Goal: Information Seeking & Learning: Learn about a topic

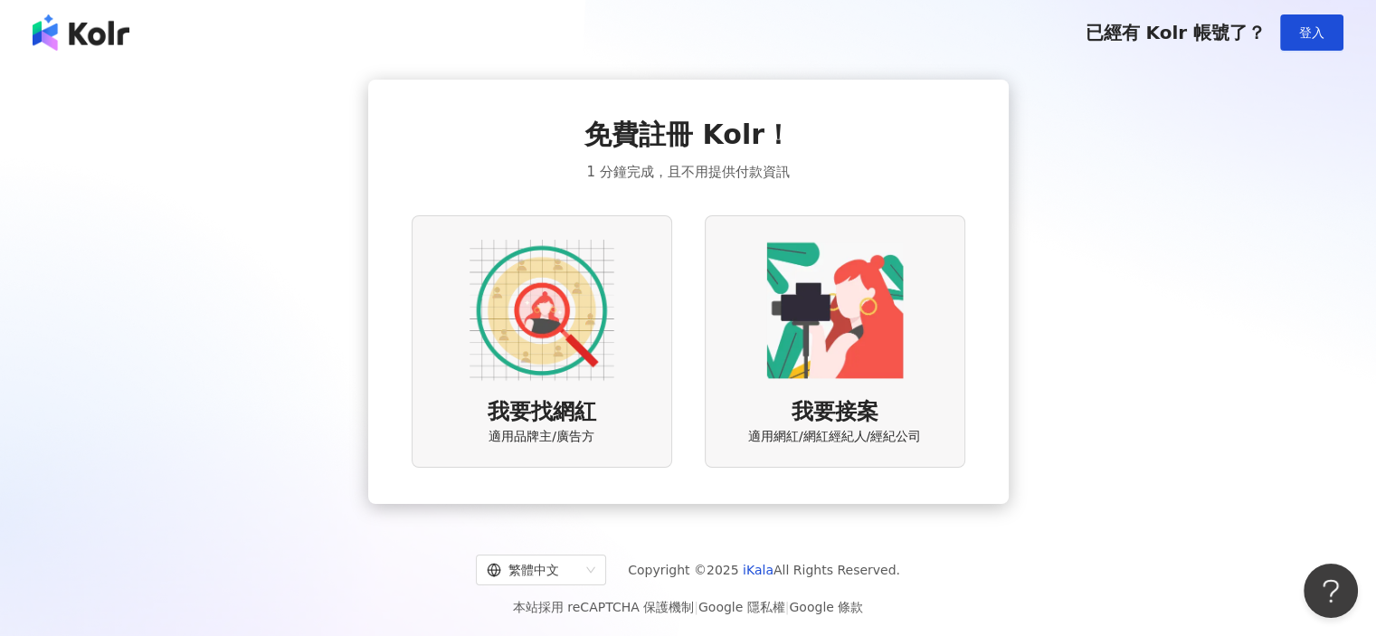
click at [563, 422] on span "我要找網紅" at bounding box center [542, 412] width 109 height 31
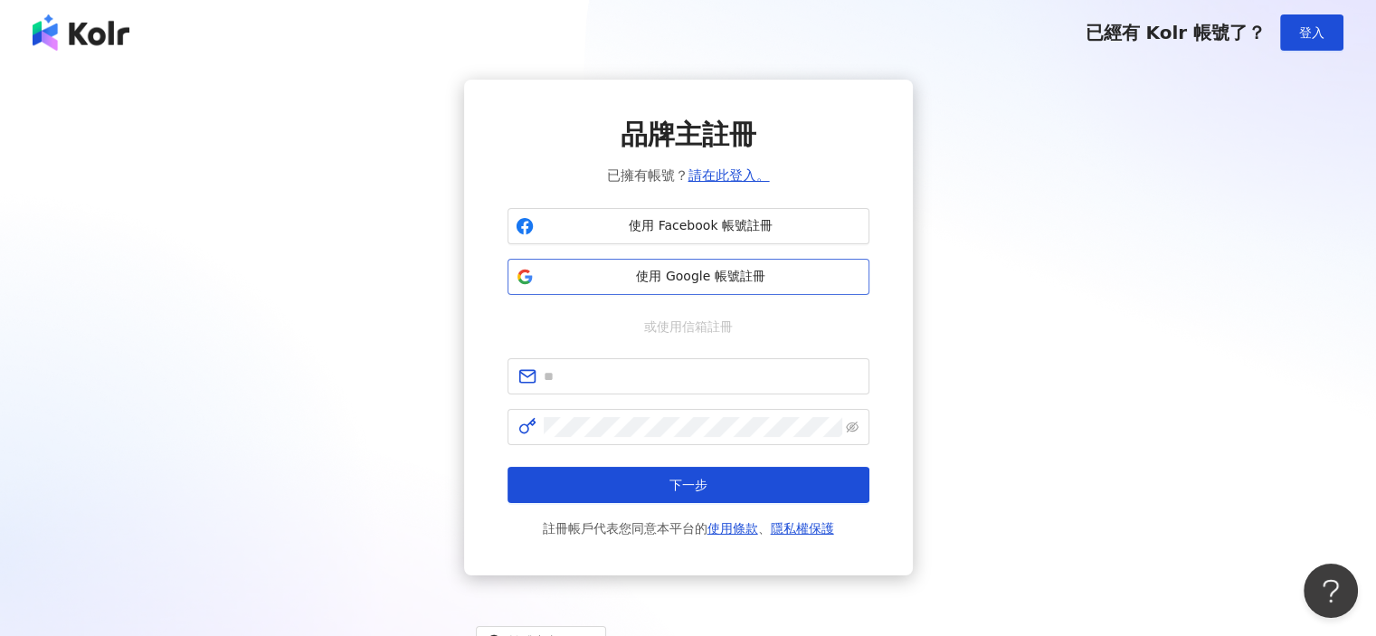
click at [615, 270] on span "使用 Google 帳號註冊" at bounding box center [701, 277] width 320 height 18
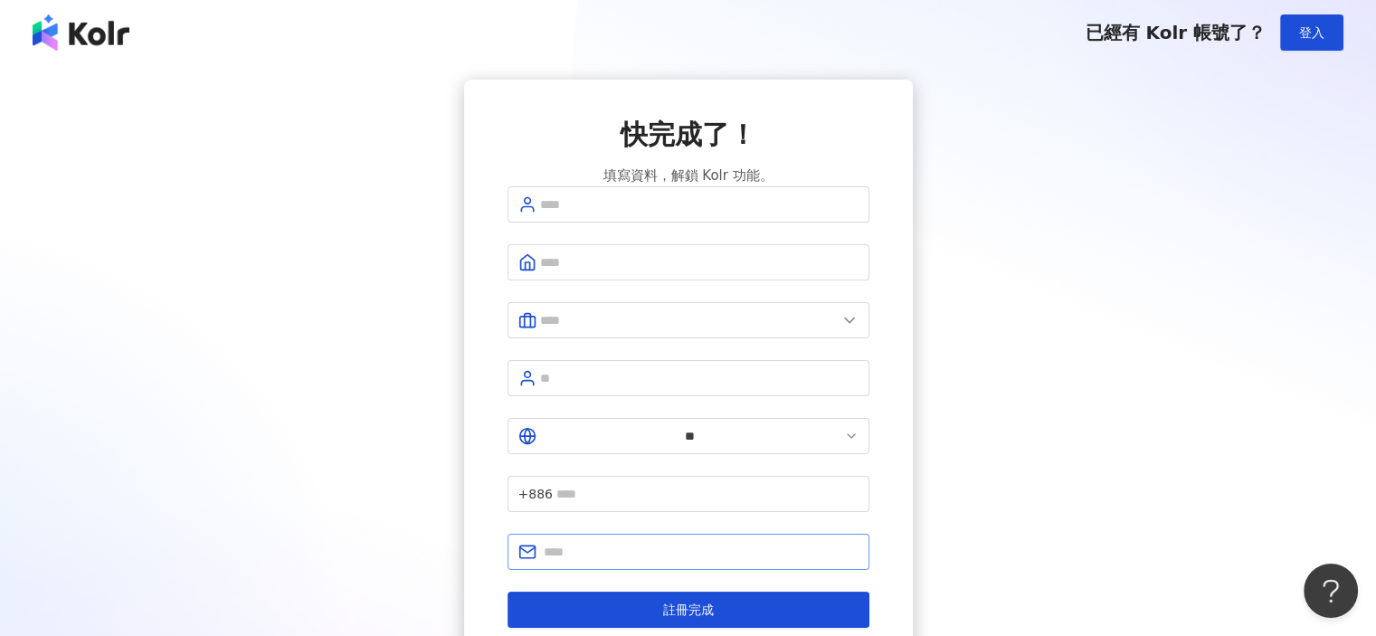
scroll to position [103, 0]
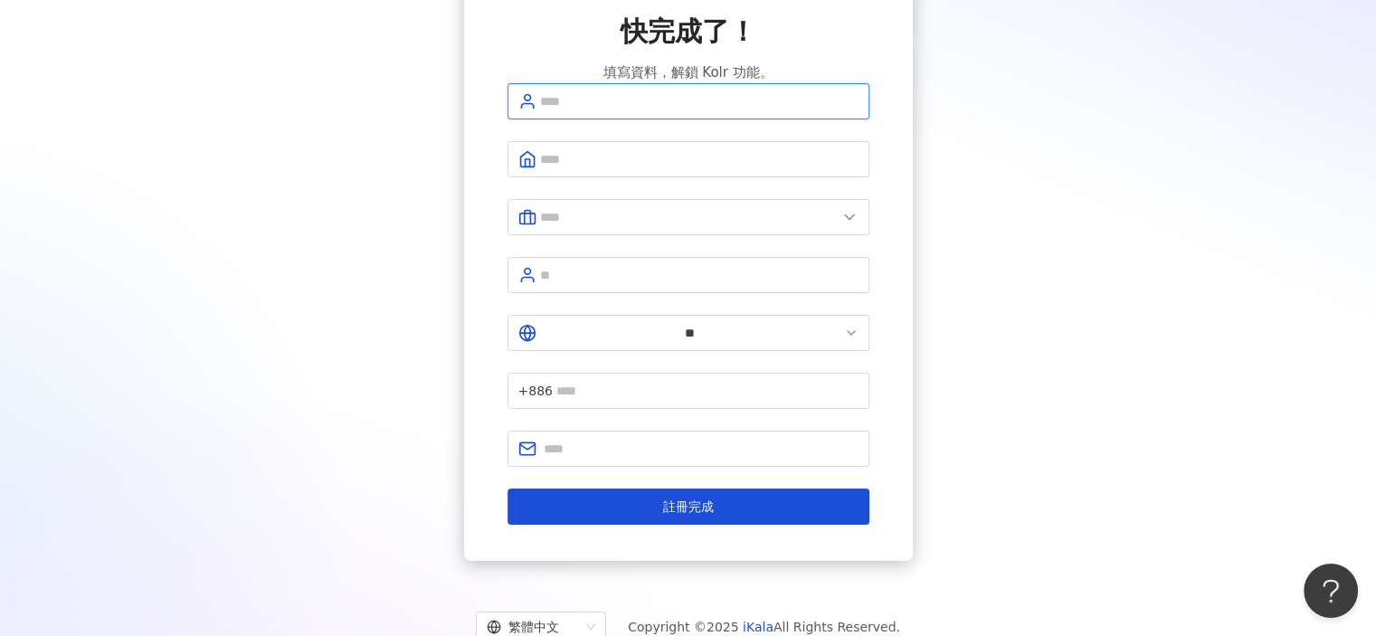
click at [590, 111] on input "text" at bounding box center [699, 101] width 318 height 20
type input "*****"
click at [729, 169] on input "text" at bounding box center [699, 159] width 318 height 20
click at [592, 227] on input "text" at bounding box center [688, 217] width 297 height 20
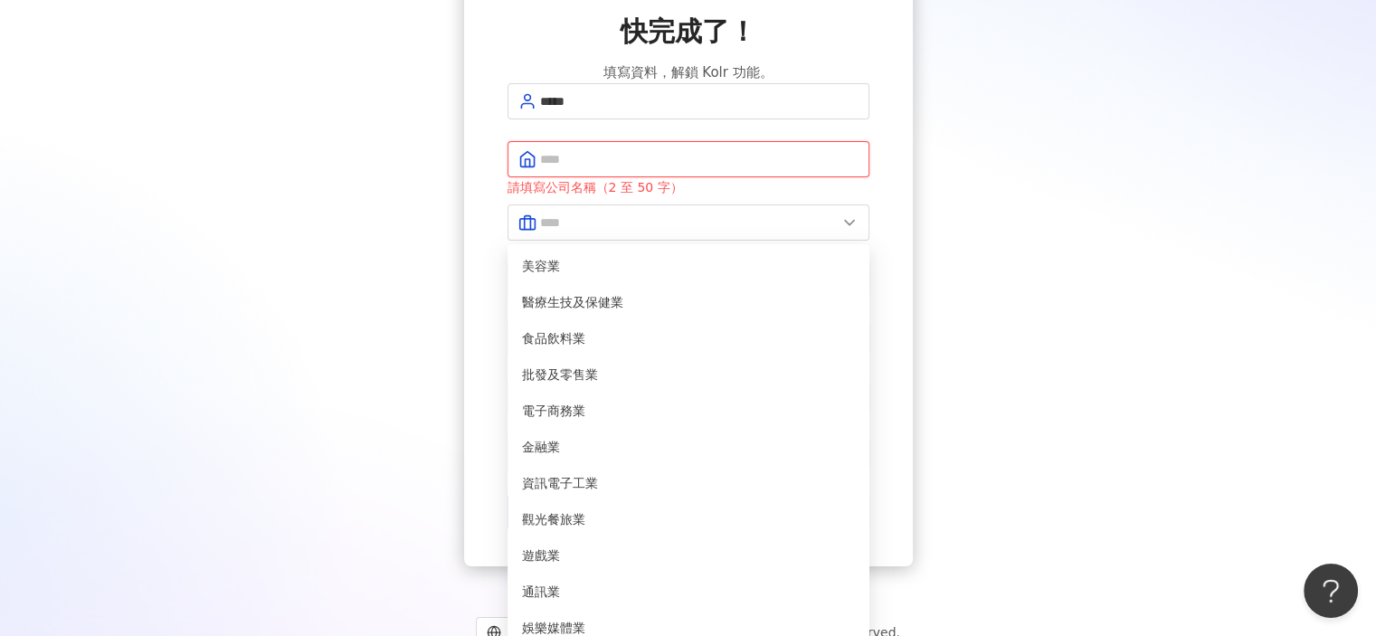
click at [602, 169] on input "text" at bounding box center [699, 159] width 318 height 20
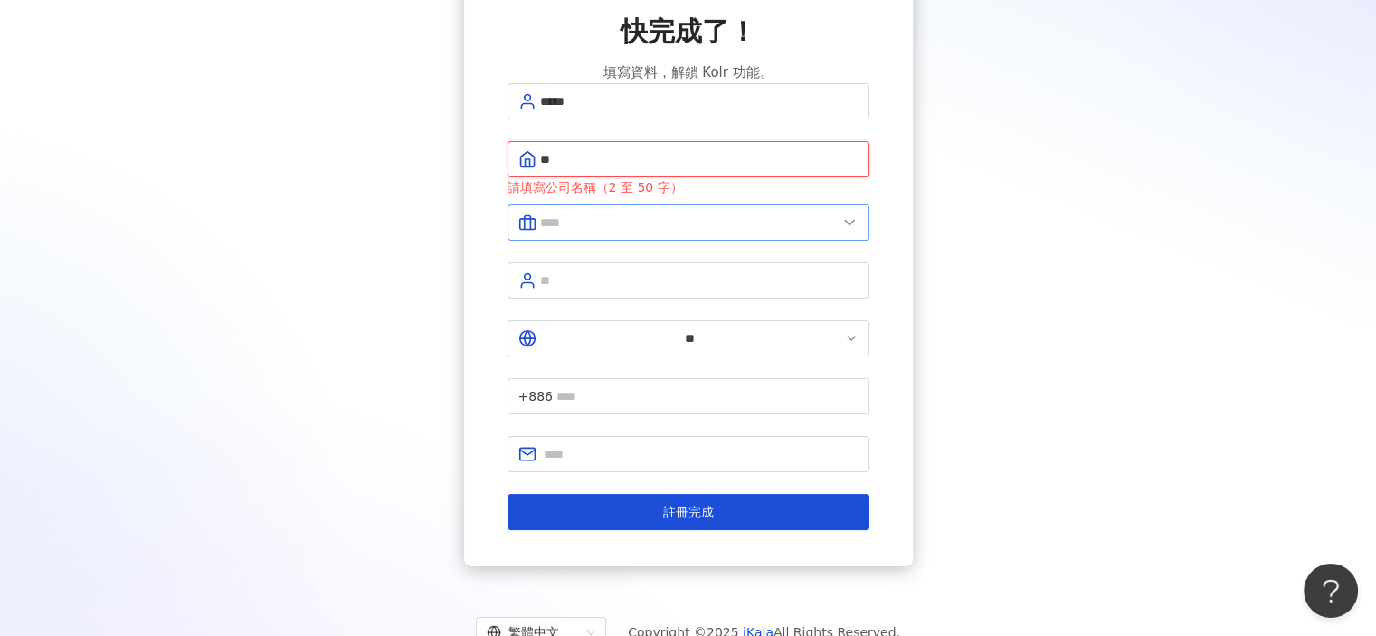
type input "**"
click at [856, 231] on icon at bounding box center [849, 222] width 18 height 18
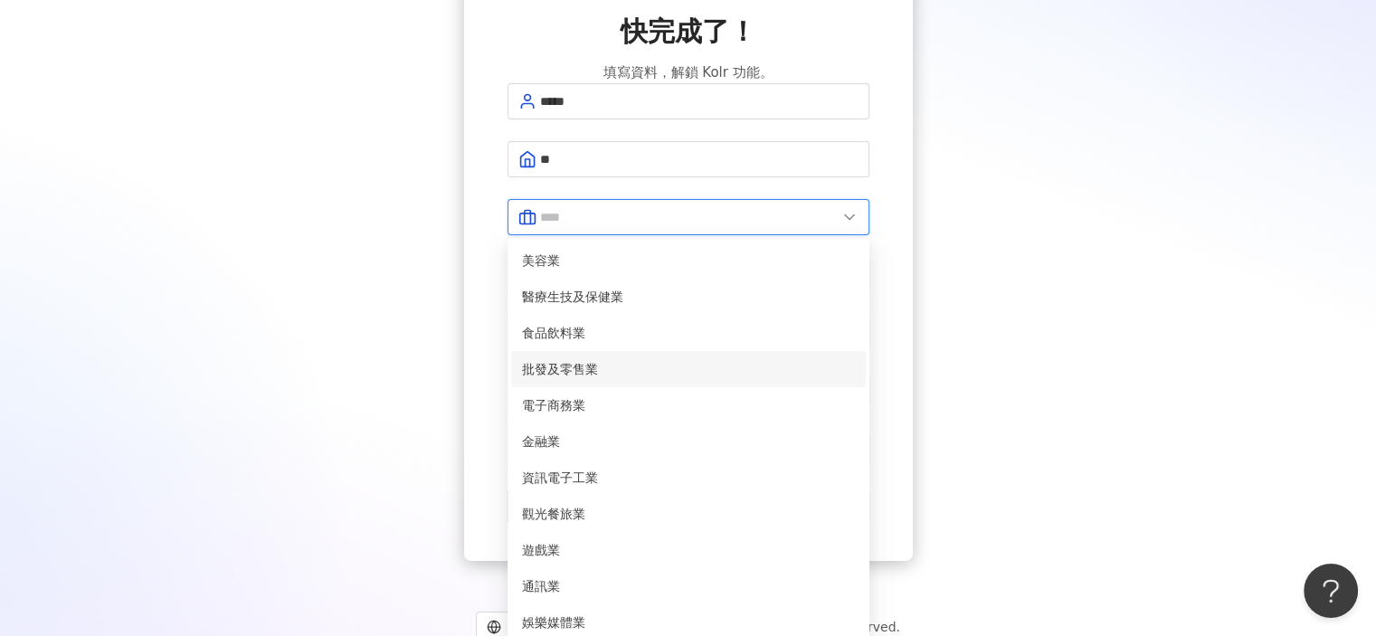
scroll to position [369, 0]
type input "**"
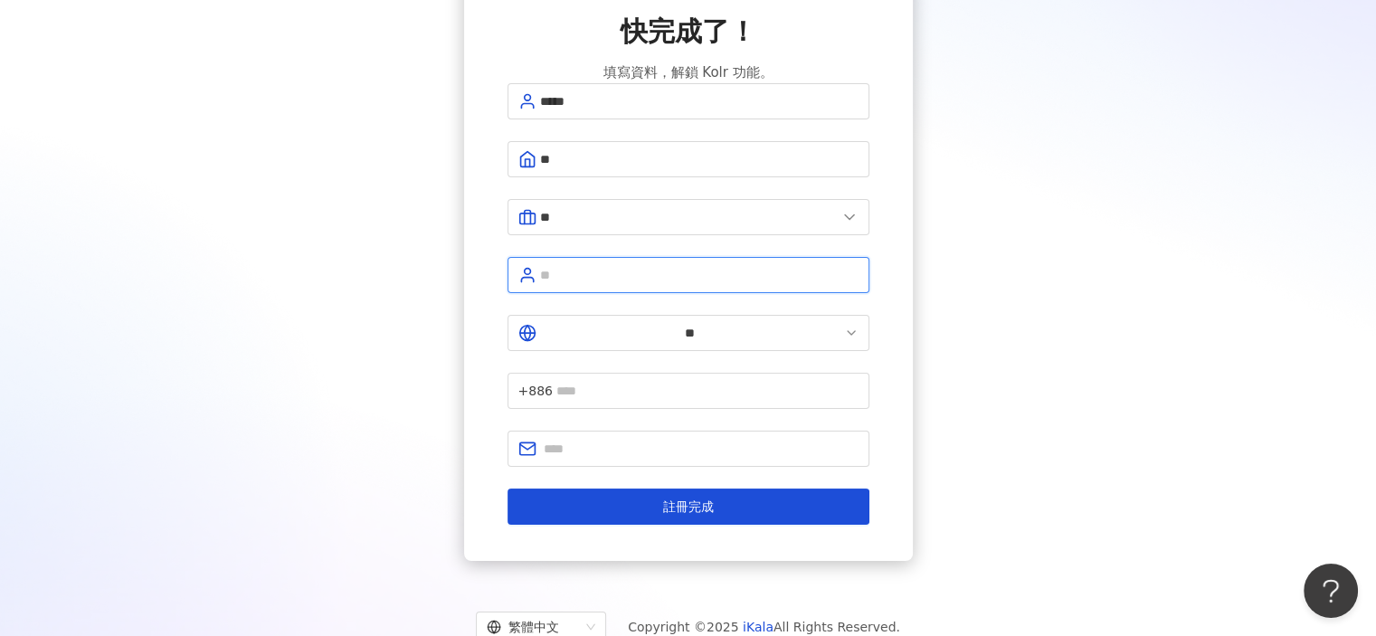
click at [621, 272] on input "text" at bounding box center [699, 275] width 318 height 20
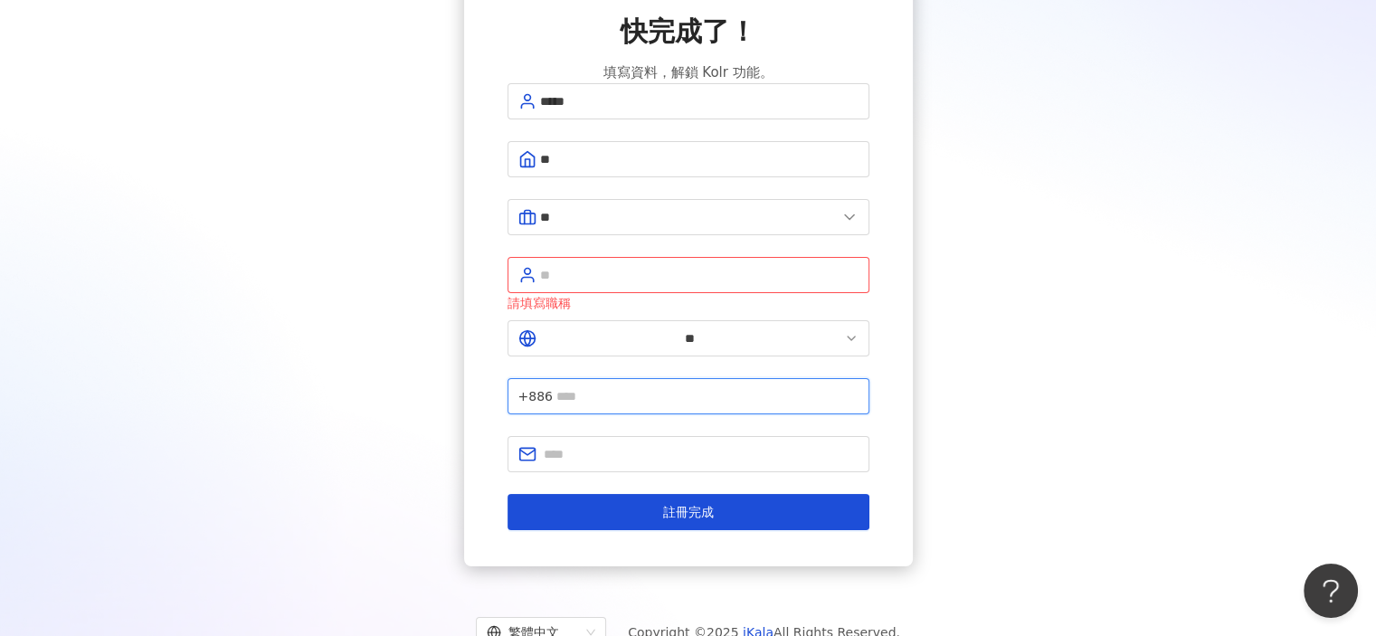
drag, startPoint x: 657, startPoint y: 336, endPoint x: 666, endPoint y: 335, distance: 9.1
click at [658, 386] on input "text" at bounding box center [707, 396] width 302 height 20
click at [680, 271] on input "text" at bounding box center [699, 275] width 318 height 20
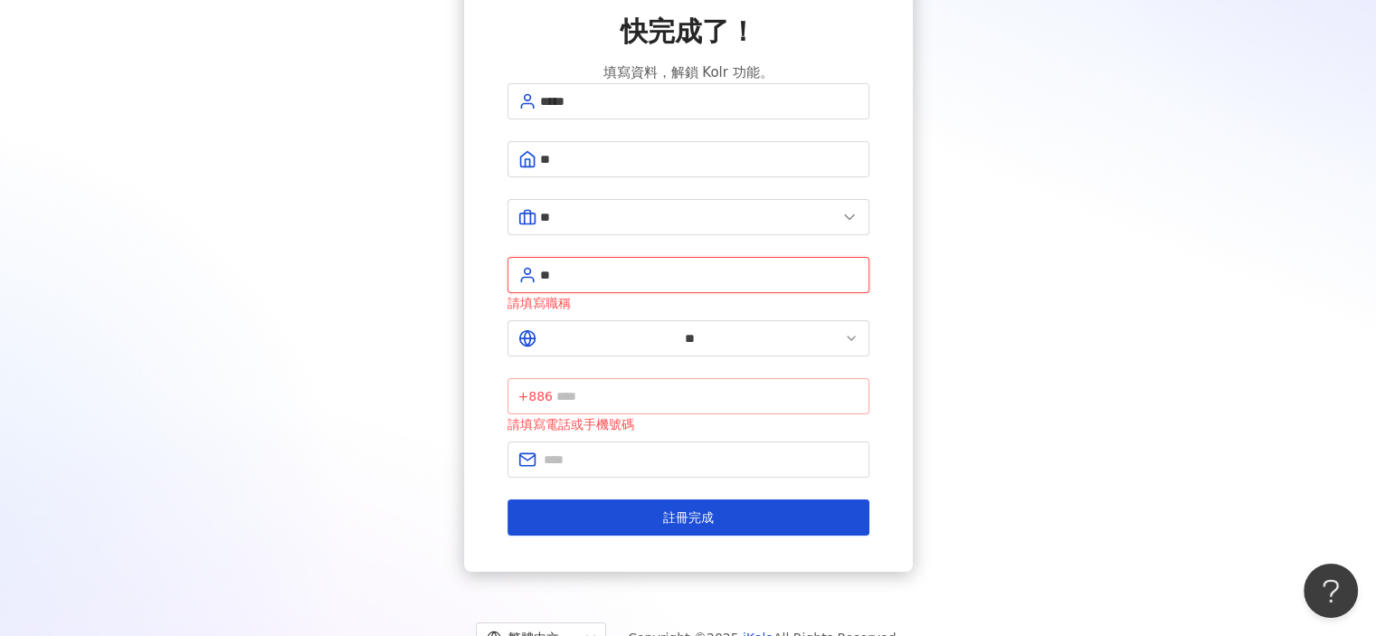
type input "**"
click at [714, 386] on input "text" at bounding box center [707, 396] width 302 height 20
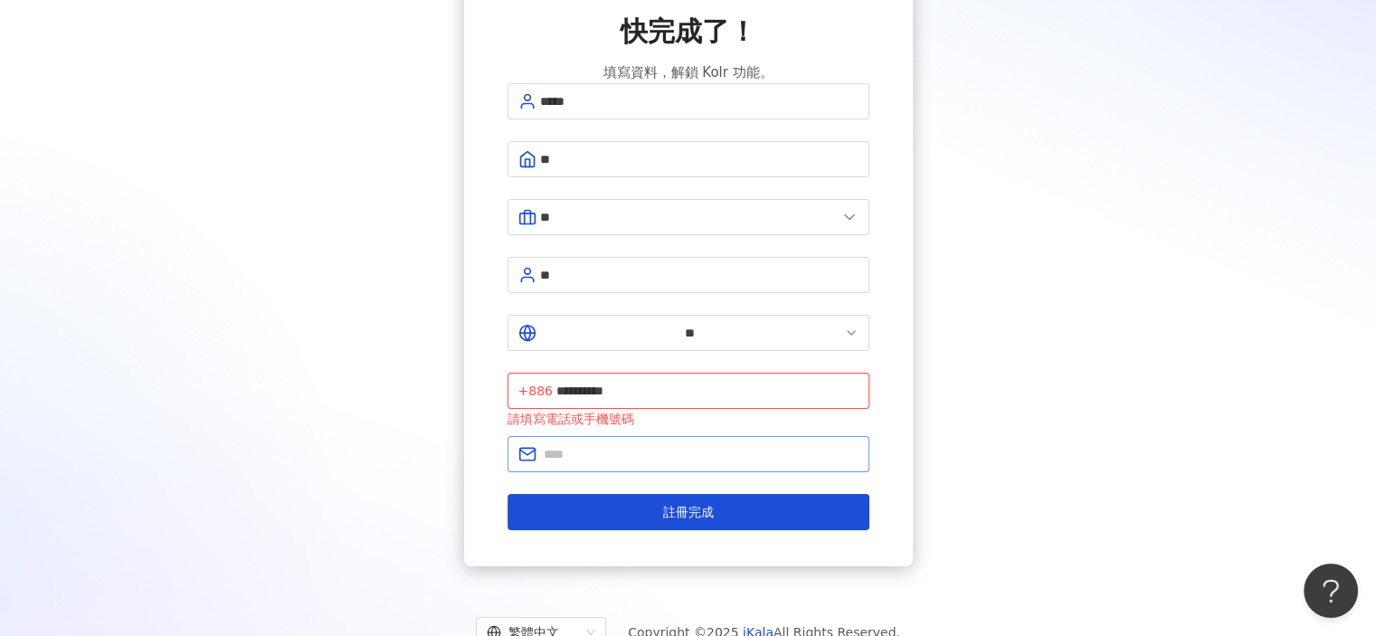
type input "**********"
click at [719, 444] on input "text" at bounding box center [701, 454] width 315 height 20
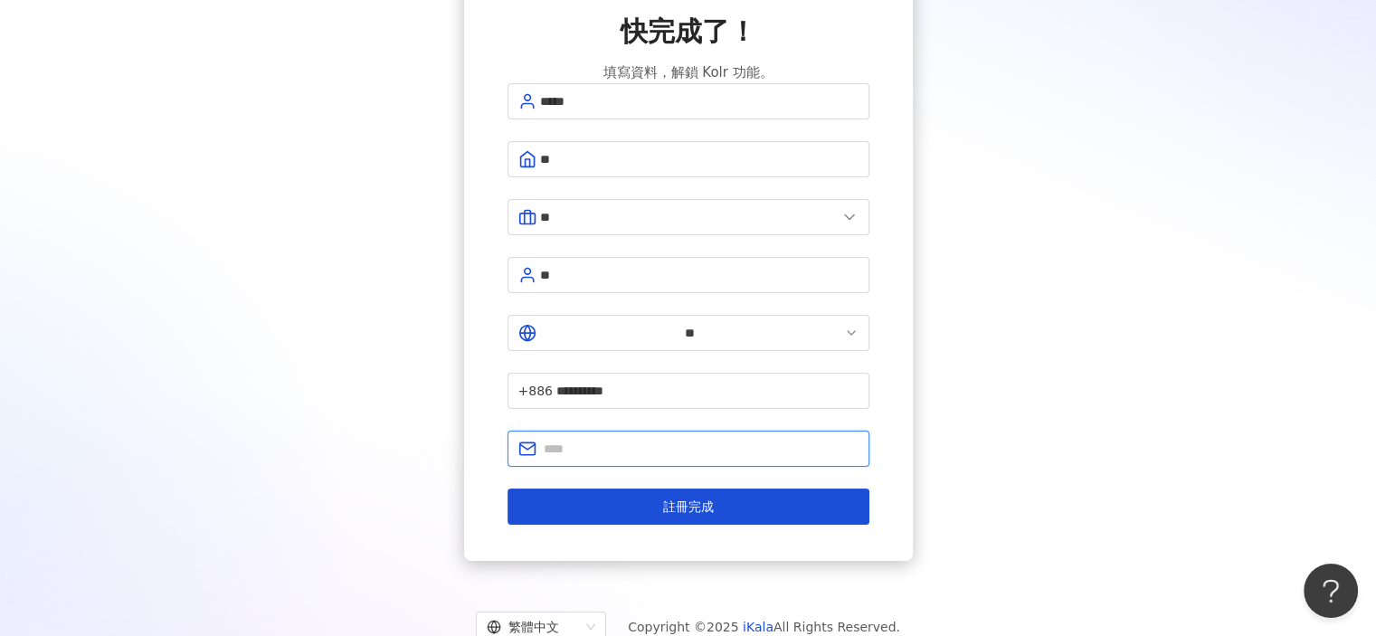
type input "*"
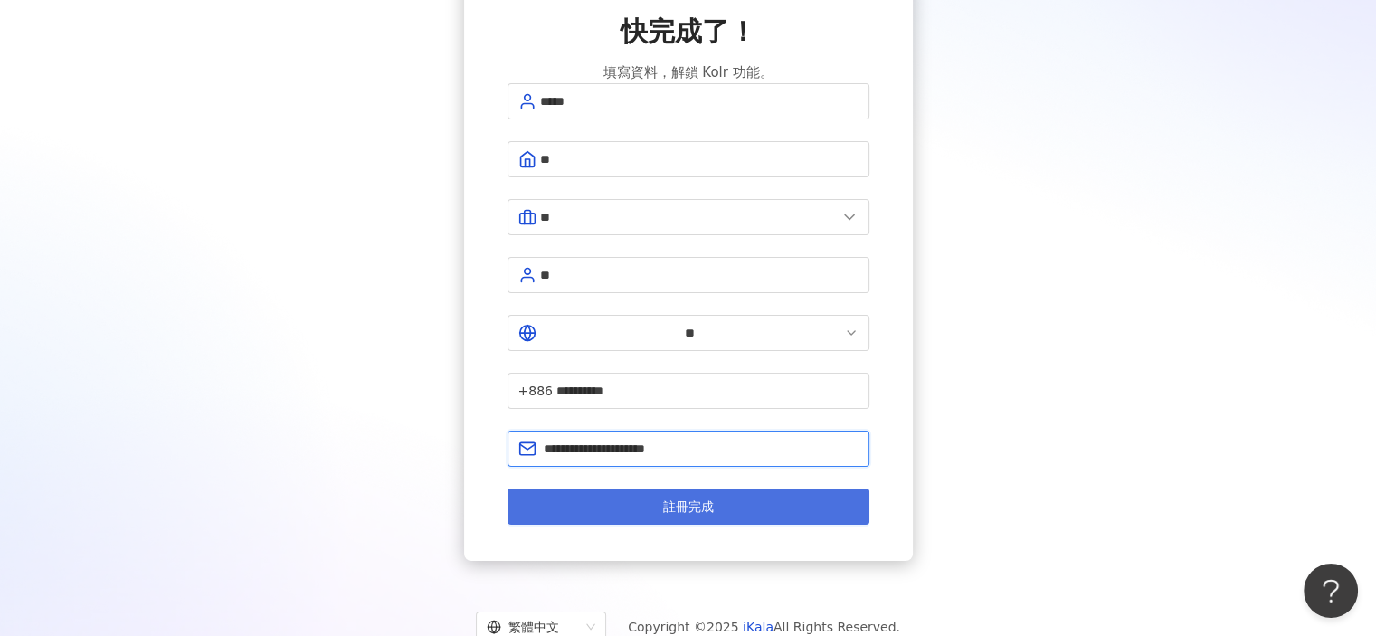
type input "**********"
click at [723, 488] on button "註冊完成" at bounding box center [688, 506] width 362 height 36
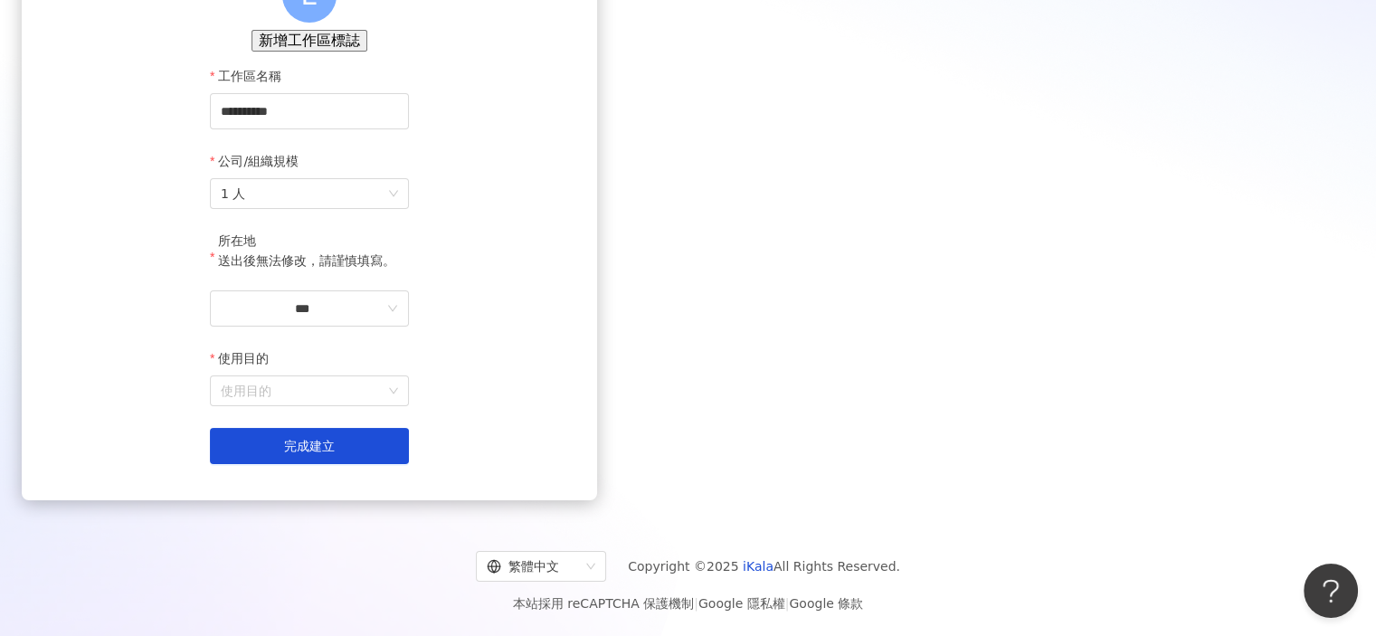
scroll to position [220, 0]
click at [384, 312] on input "***" at bounding box center [302, 309] width 163 height 20
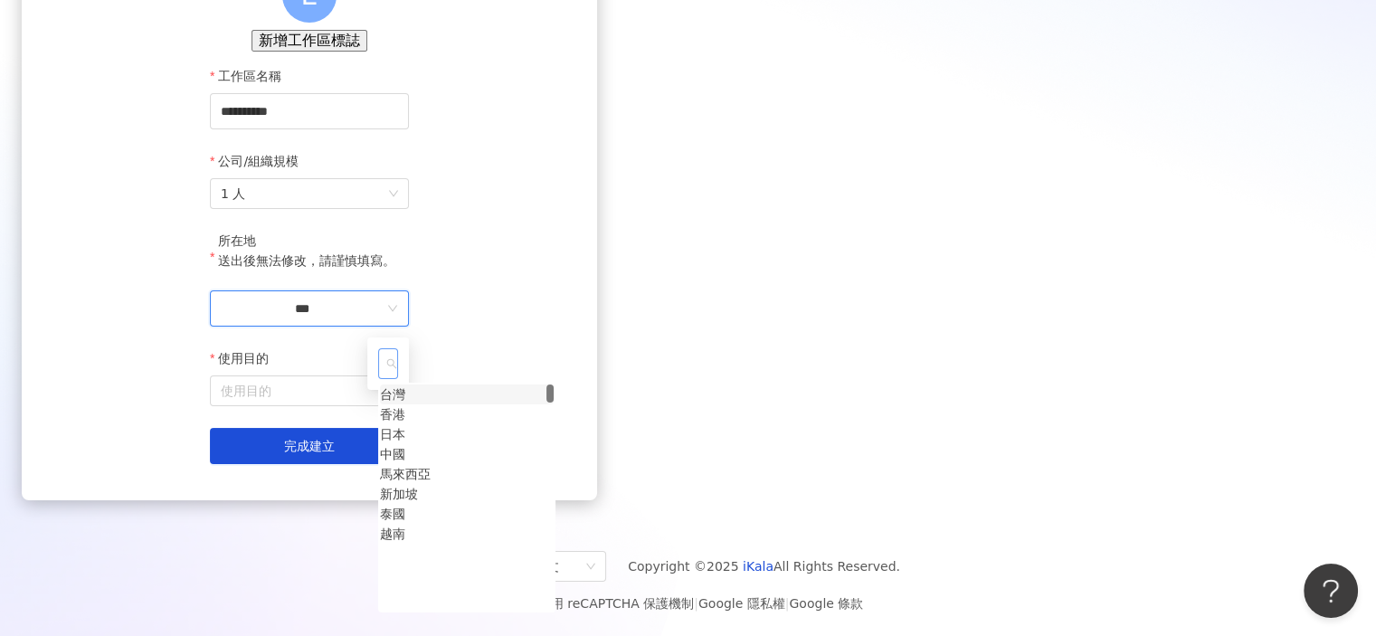
click at [405, 404] on div "台灣" at bounding box center [392, 394] width 25 height 20
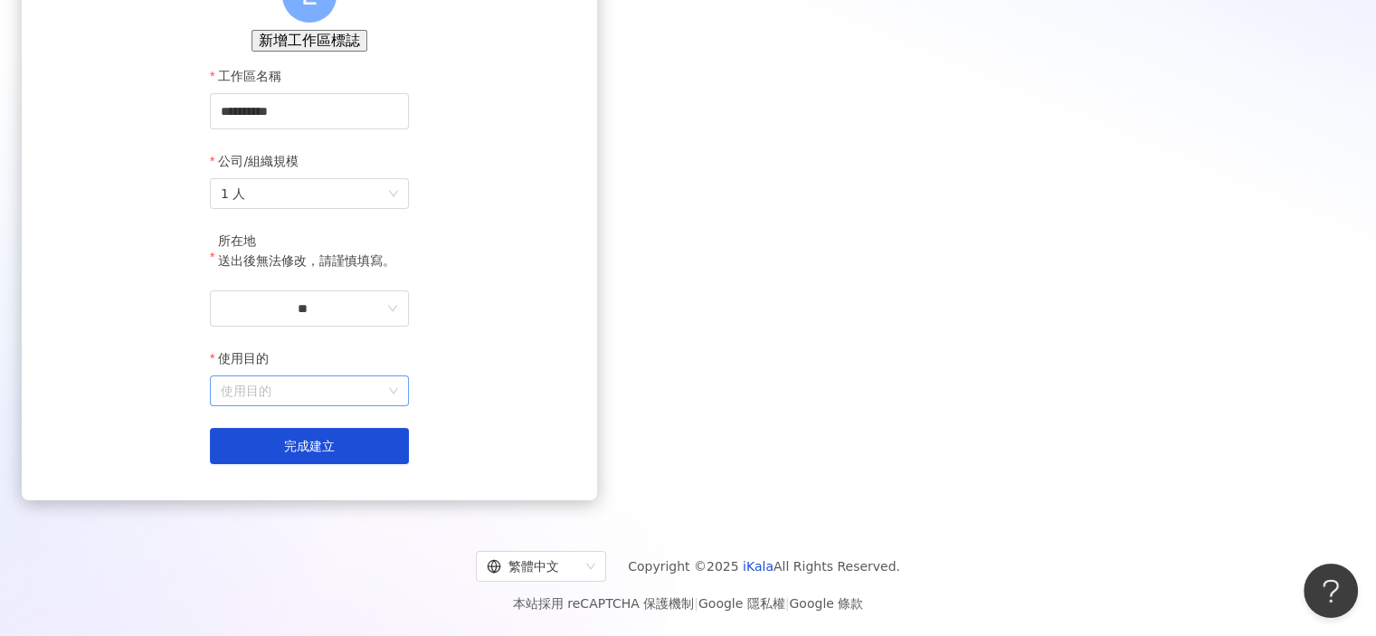
click at [398, 398] on input "使用目的" at bounding box center [309, 390] width 177 height 29
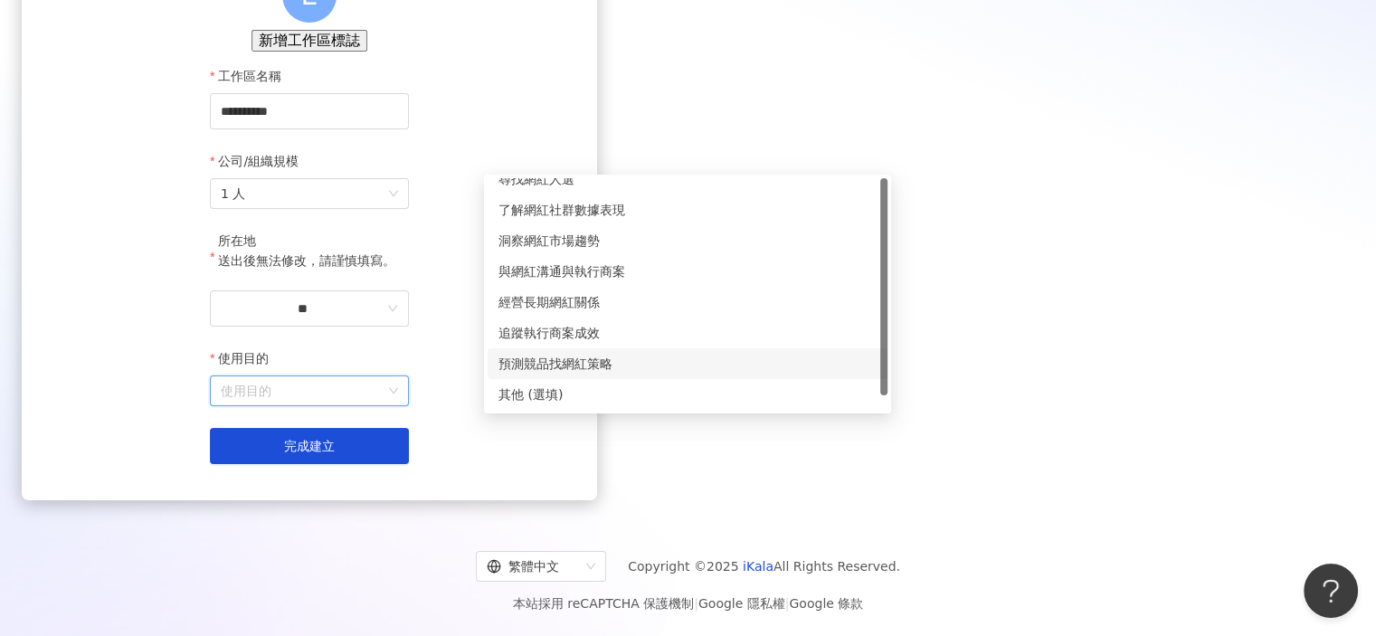
scroll to position [0, 0]
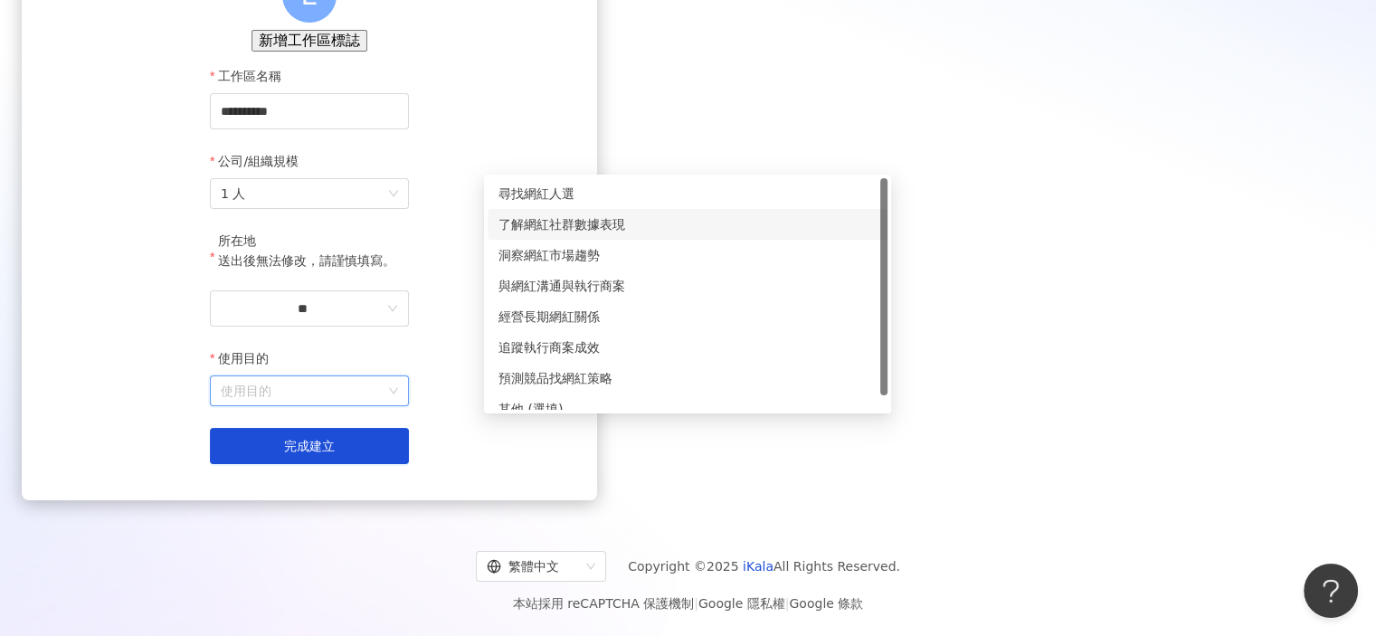
click at [561, 214] on div "了解網紅社群數據表現" at bounding box center [687, 224] width 378 height 20
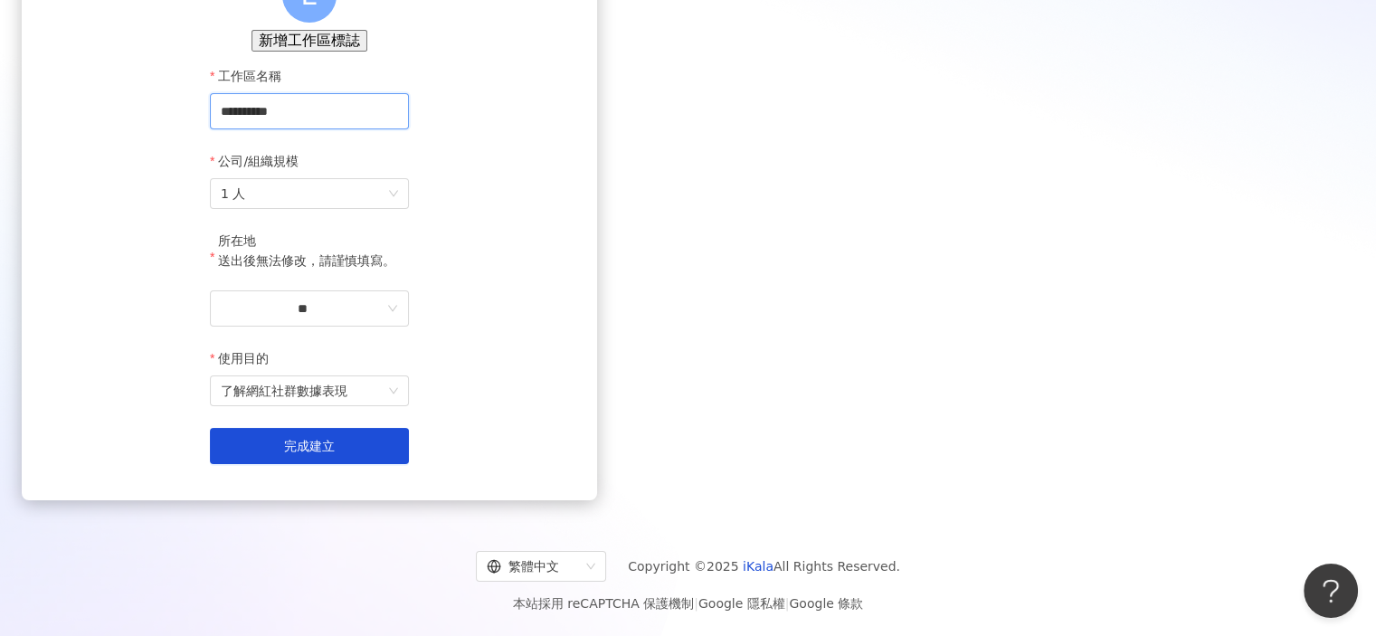
drag, startPoint x: 528, startPoint y: 133, endPoint x: 385, endPoint y: 155, distance: 144.6
click at [385, 155] on div "**********" at bounding box center [309, 197] width 575 height 606
type input "****"
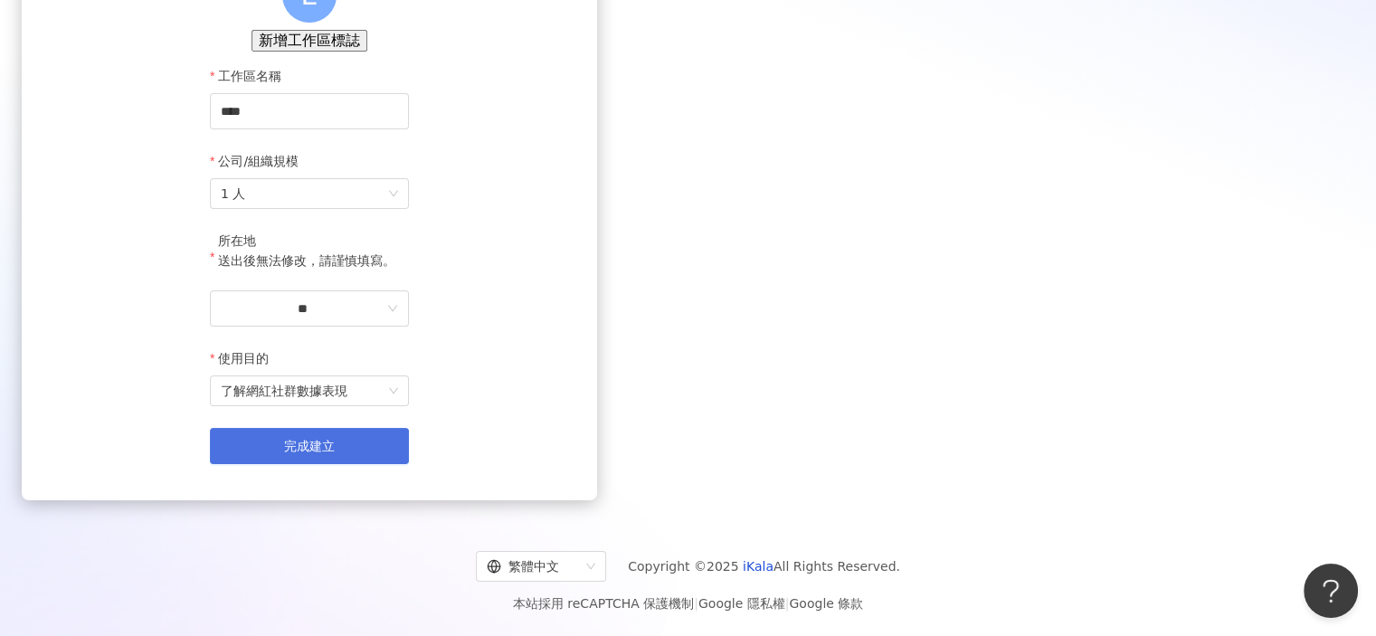
click at [335, 450] on span "完成建立" at bounding box center [309, 446] width 51 height 14
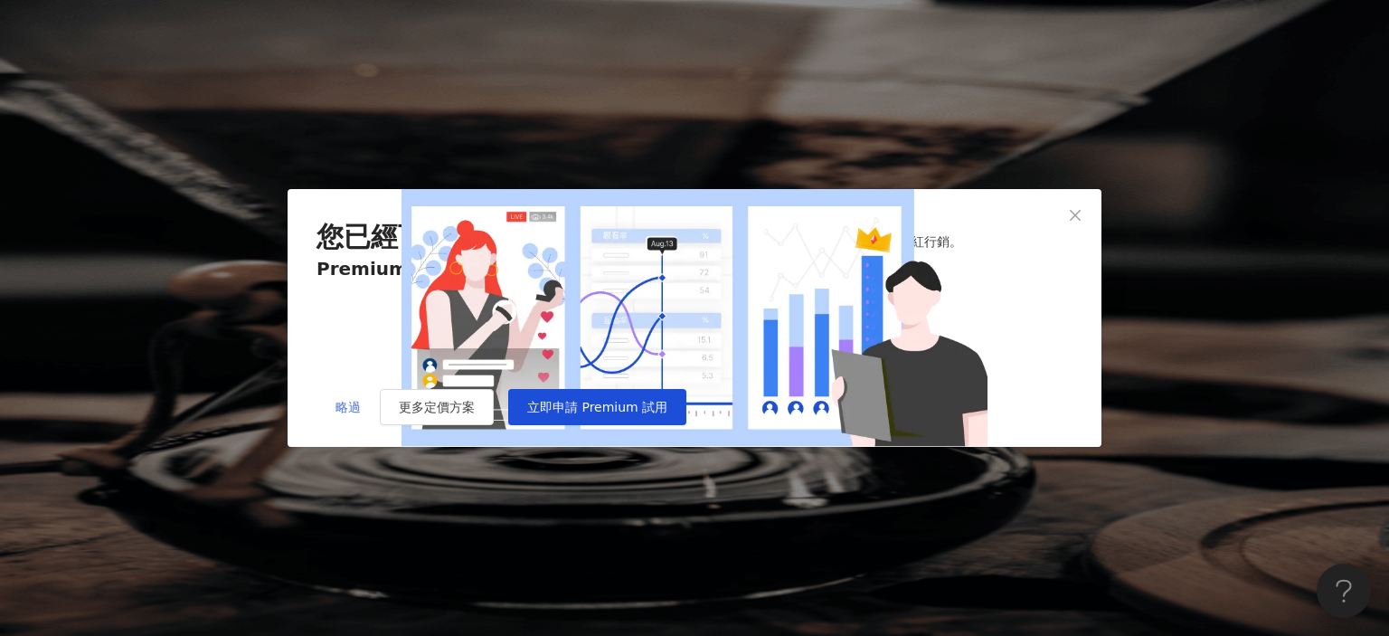
click at [337, 414] on span "略過" at bounding box center [348, 407] width 25 height 14
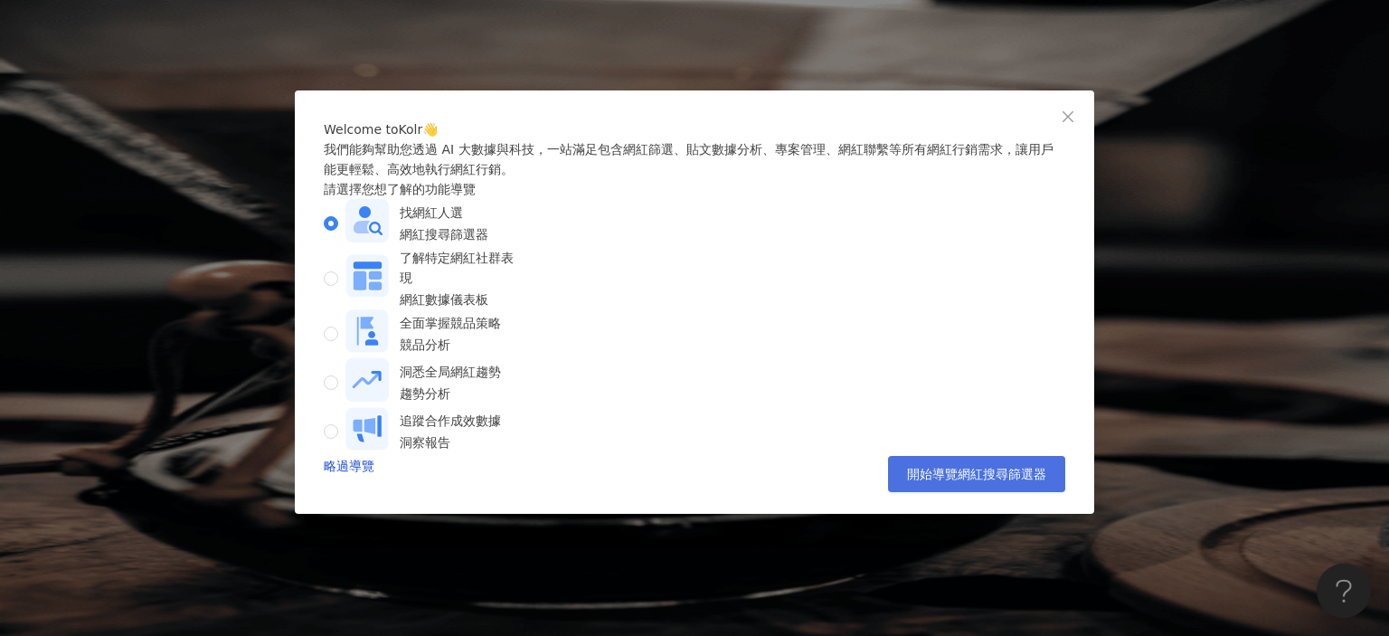
click at [962, 481] on span "開始導覽網紅搜尋篩選器" at bounding box center [976, 474] width 139 height 14
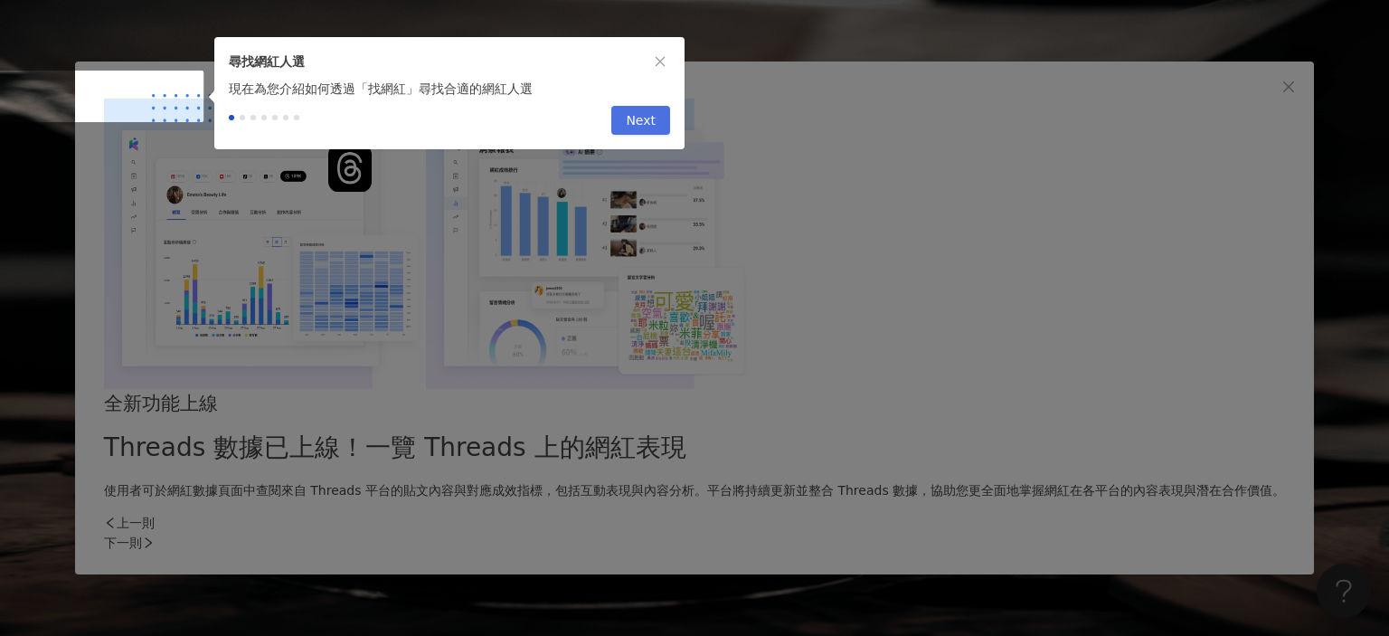
click at [644, 126] on span "Next" at bounding box center [641, 121] width 30 height 29
type input "*********"
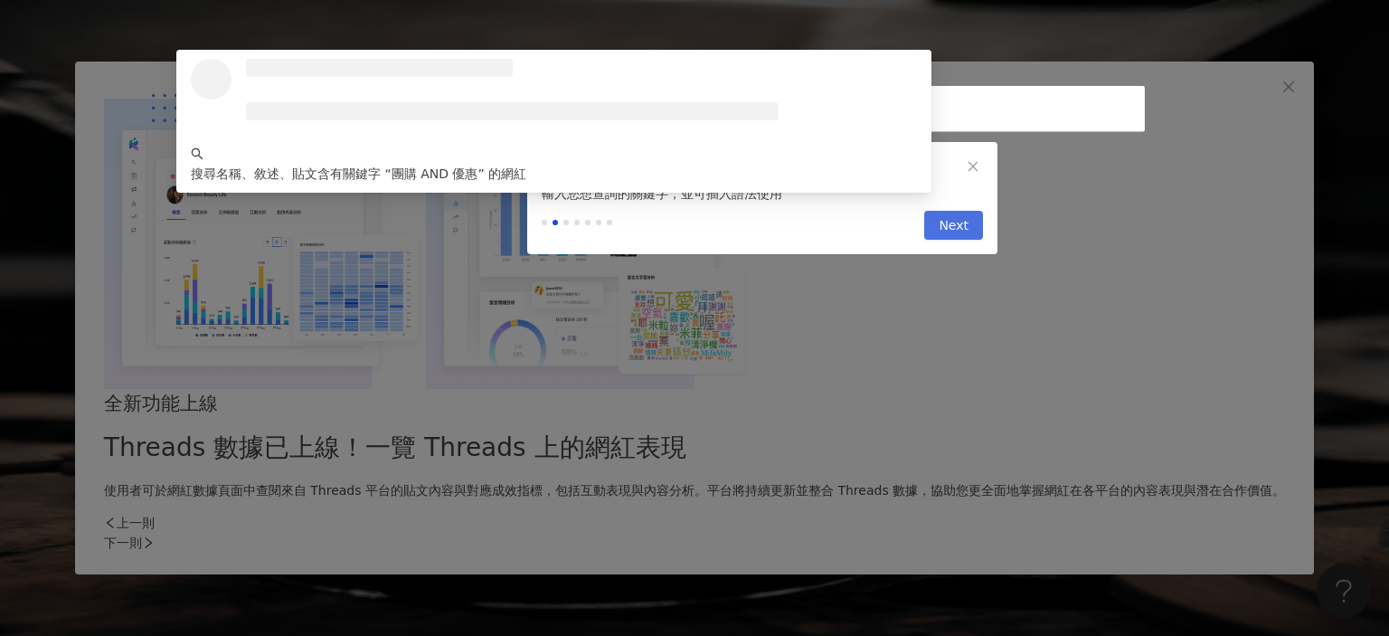
click at [958, 237] on span "Next" at bounding box center [954, 226] width 30 height 29
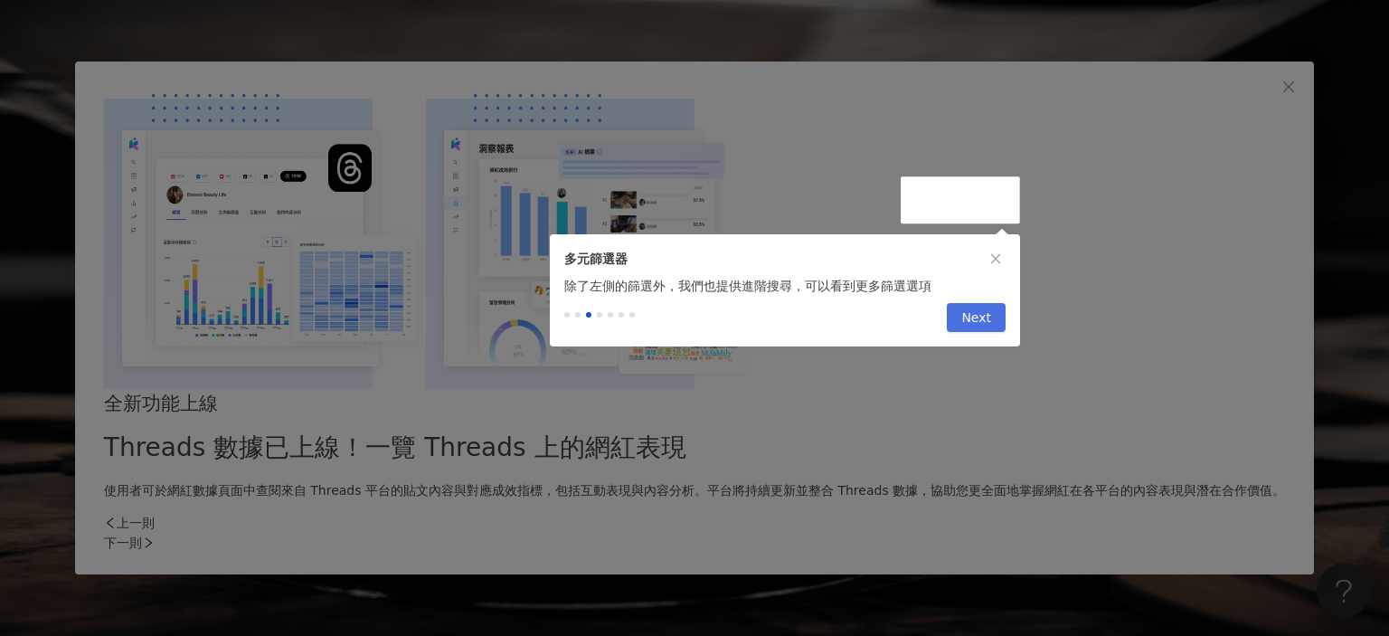
click at [981, 321] on span "Next" at bounding box center [977, 318] width 30 height 29
drag, startPoint x: 706, startPoint y: 246, endPoint x: 666, endPoint y: 341, distance: 103.0
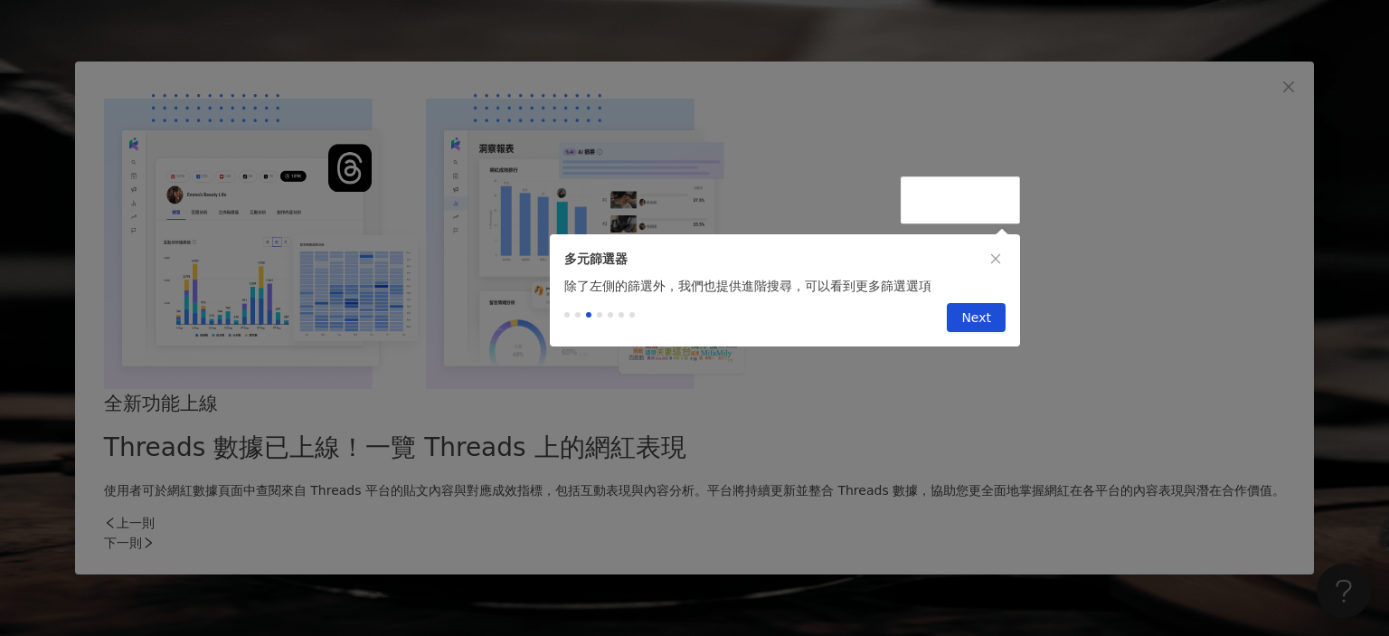
drag, startPoint x: 1185, startPoint y: 126, endPoint x: 1263, endPoint y: 464, distance: 347.1
drag, startPoint x: 1263, startPoint y: 464, endPoint x: 1092, endPoint y: 520, distance: 179.9
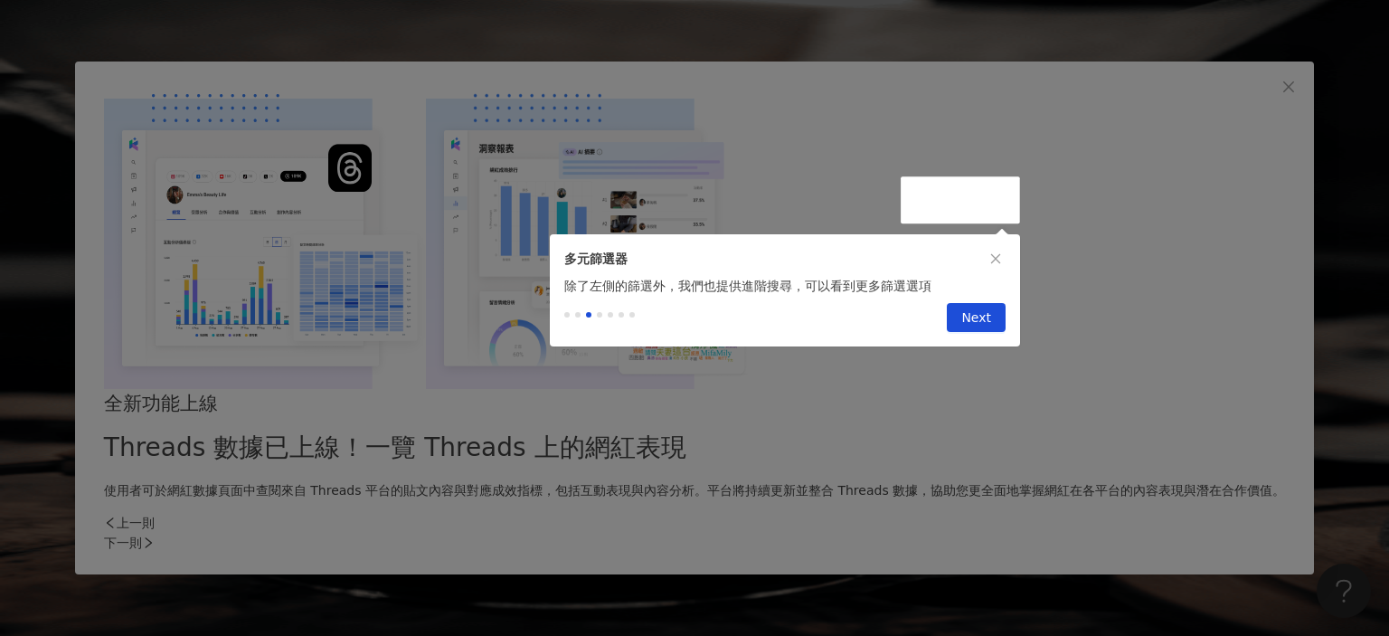
drag, startPoint x: 1095, startPoint y: 515, endPoint x: 1149, endPoint y: 310, distance: 211.5
drag, startPoint x: 918, startPoint y: 268, endPoint x: 974, endPoint y: 354, distance: 102.6
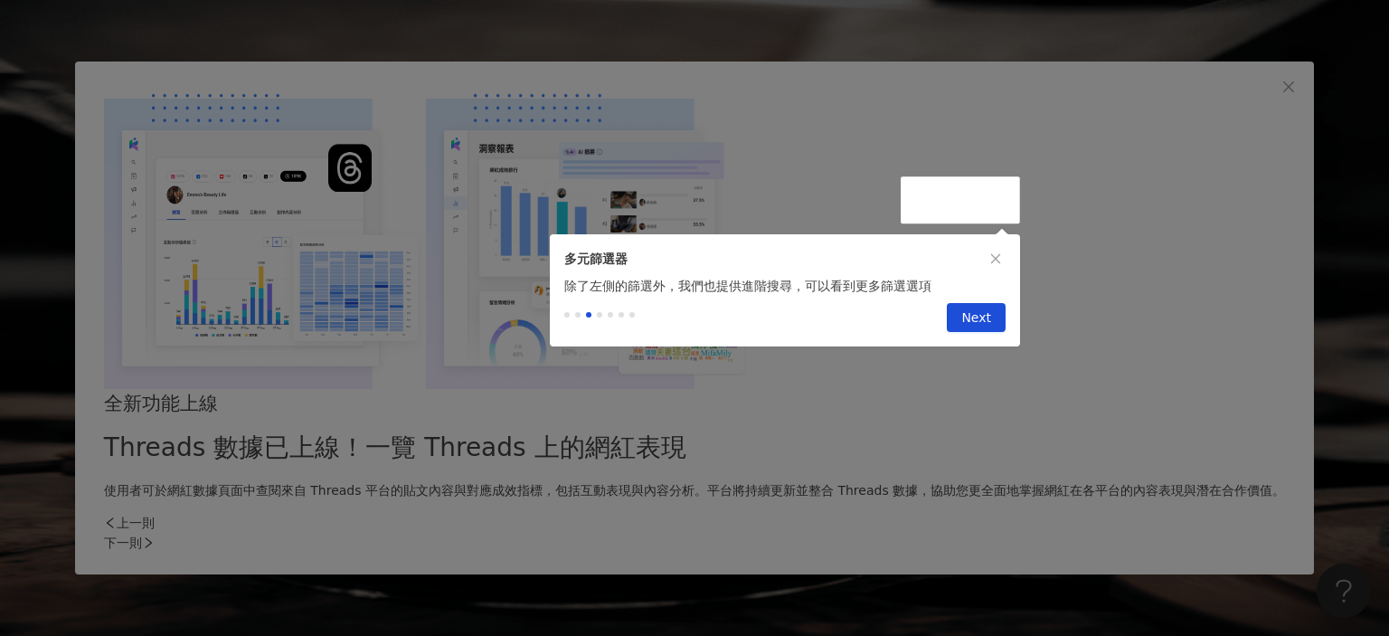
drag, startPoint x: 849, startPoint y: 455, endPoint x: 774, endPoint y: 115, distance: 348.1
drag, startPoint x: 774, startPoint y: 115, endPoint x: 572, endPoint y: 136, distance: 203.7
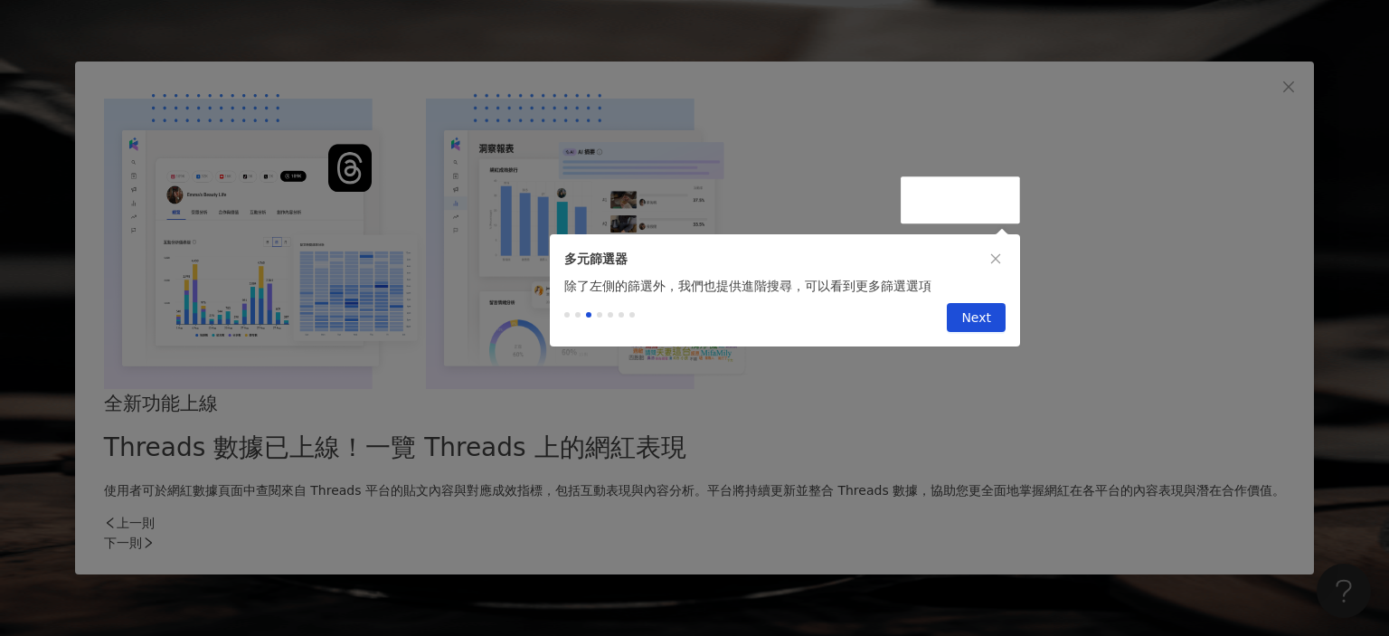
drag, startPoint x: 491, startPoint y: 136, endPoint x: 377, endPoint y: 158, distance: 116.2
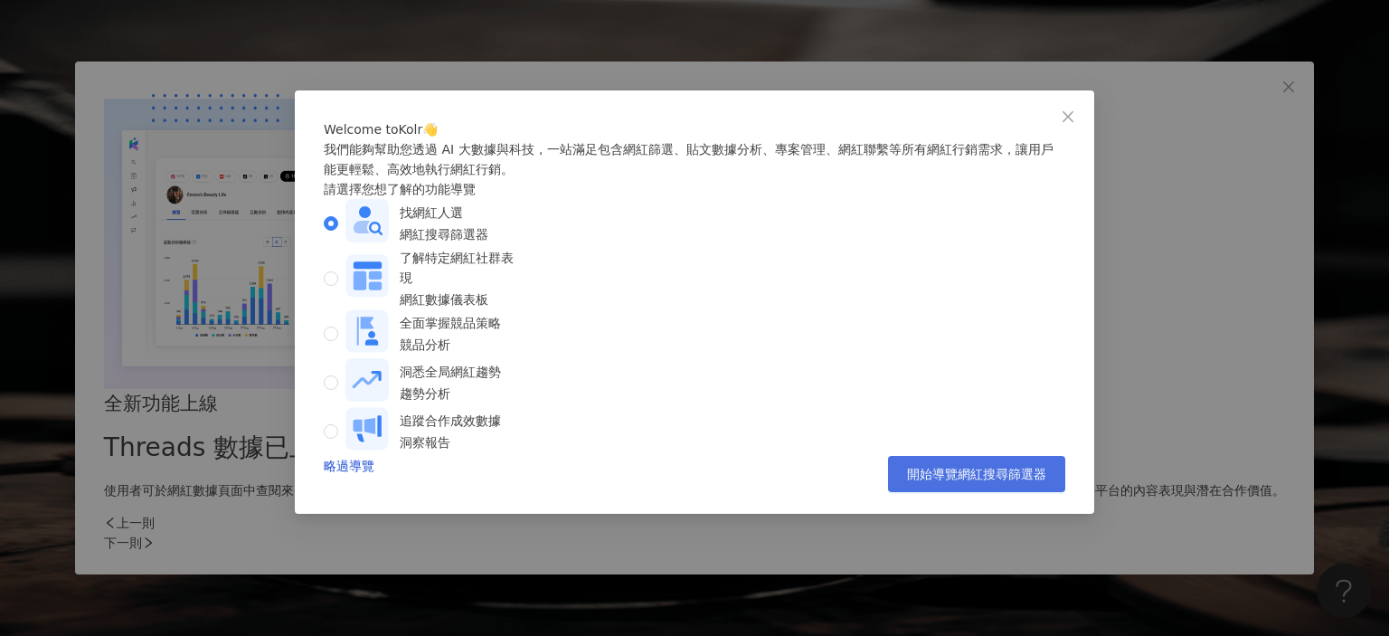
click at [990, 481] on span "開始導覽網紅搜尋篩選器" at bounding box center [976, 474] width 139 height 14
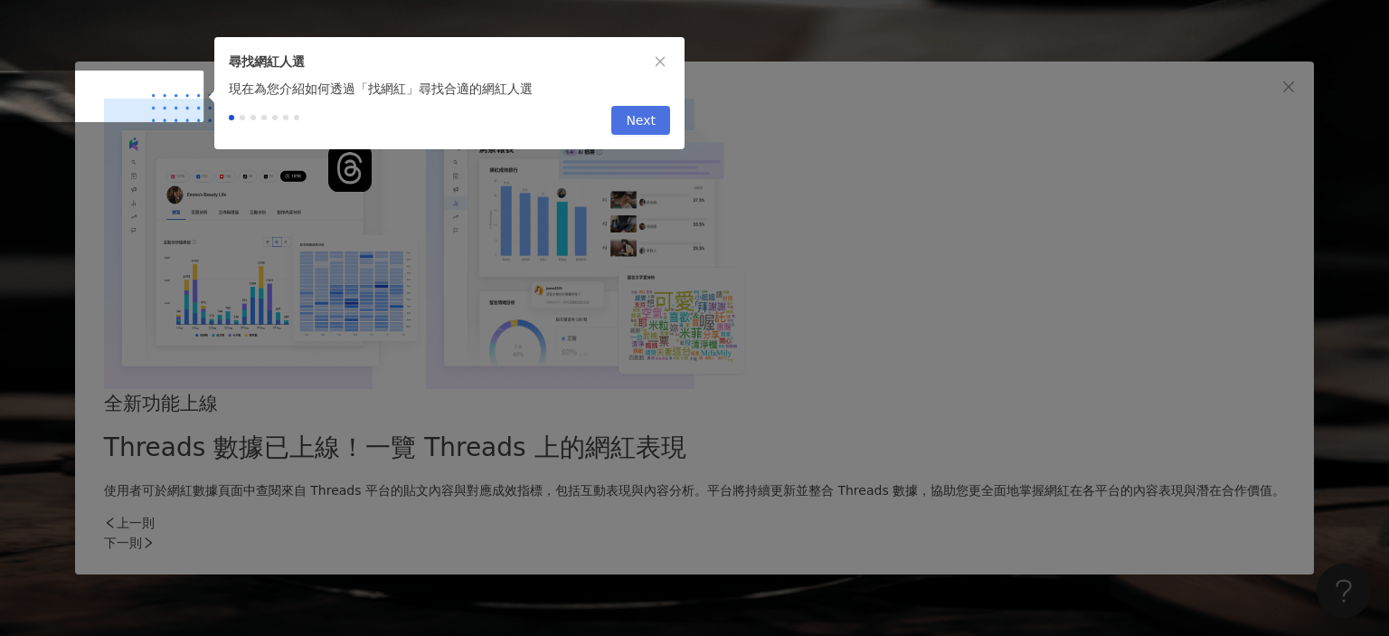
click at [630, 117] on span "Next" at bounding box center [641, 121] width 30 height 29
type input "*********"
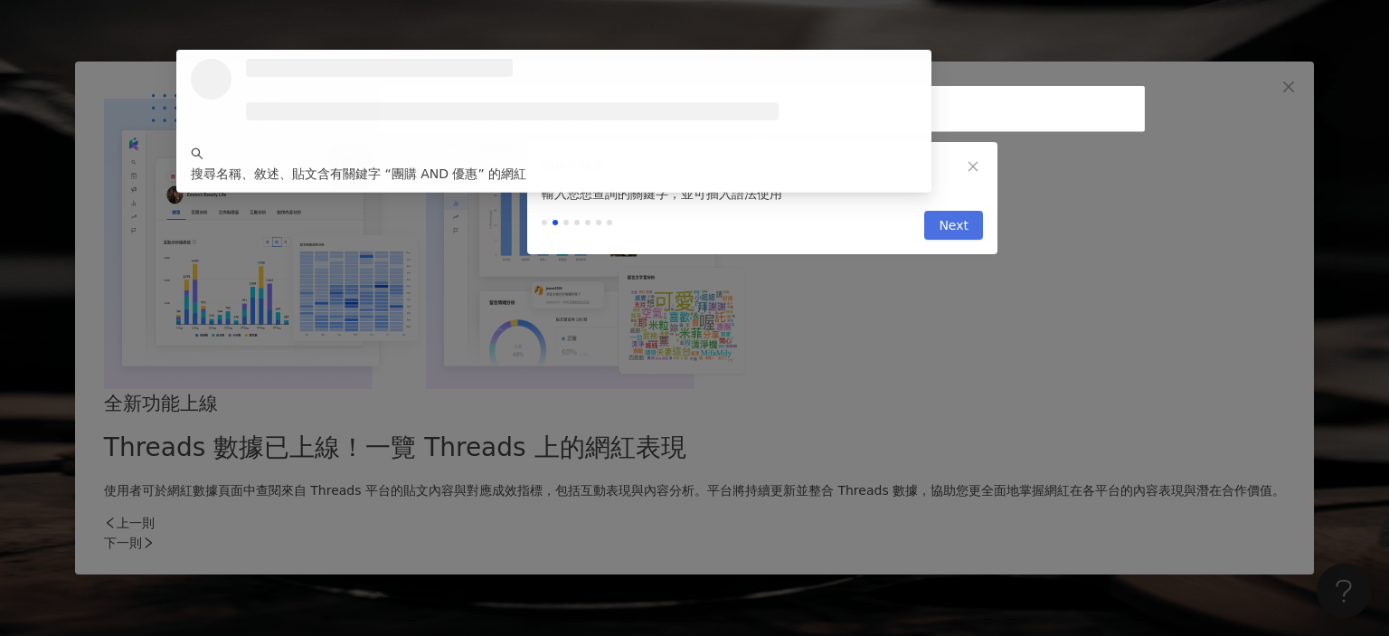
click at [948, 227] on span "Next" at bounding box center [954, 226] width 30 height 29
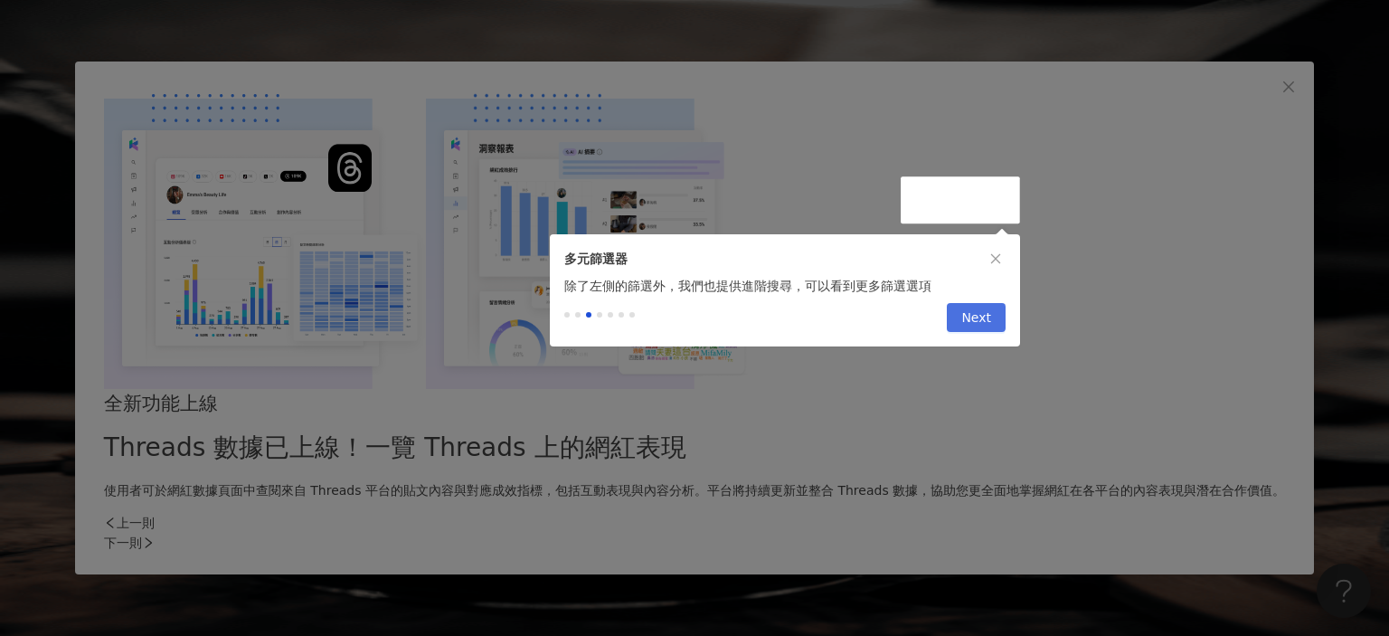
click at [971, 327] on span "Next" at bounding box center [977, 318] width 30 height 29
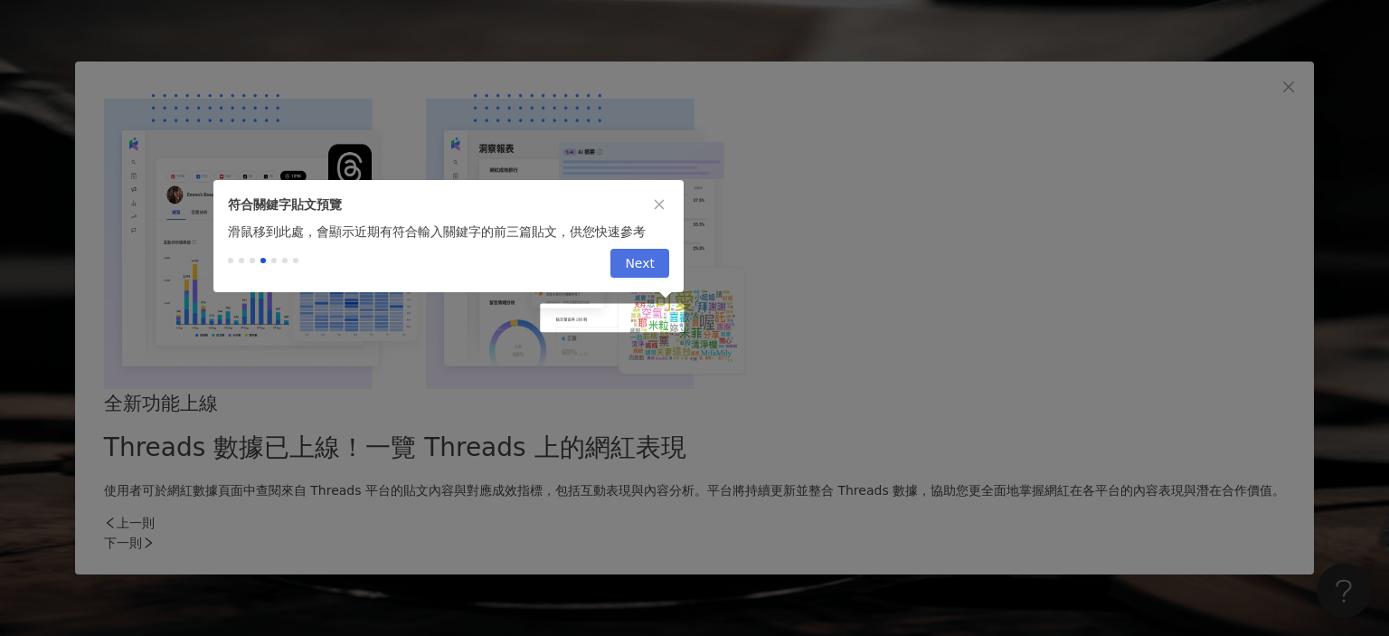
click at [631, 259] on span "Next" at bounding box center [640, 264] width 30 height 29
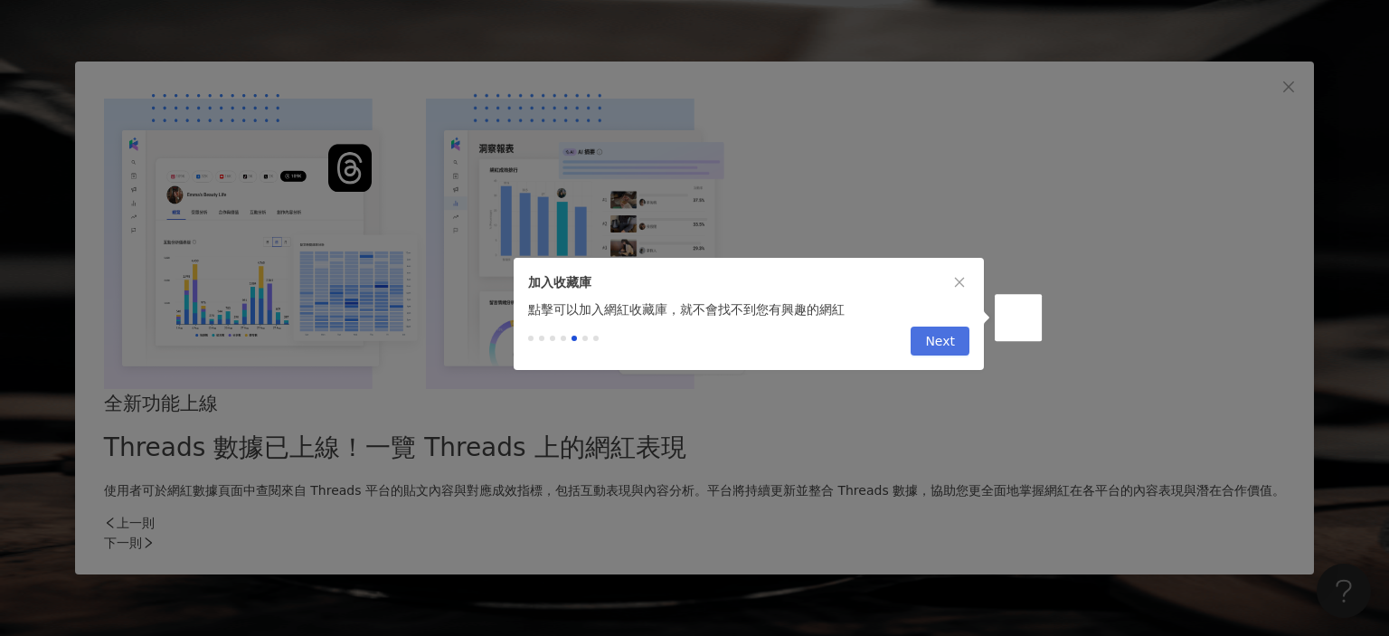
click at [949, 351] on span "Next" at bounding box center [940, 341] width 30 height 29
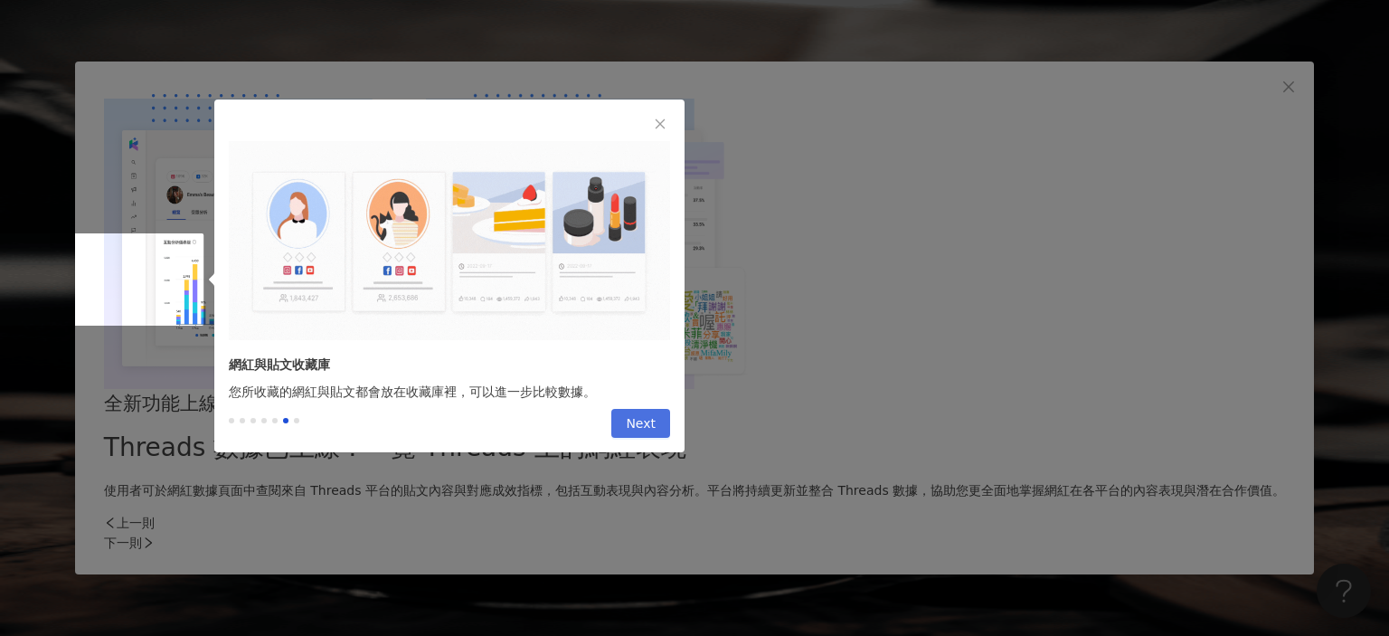
click at [640, 423] on span "Next" at bounding box center [641, 424] width 30 height 29
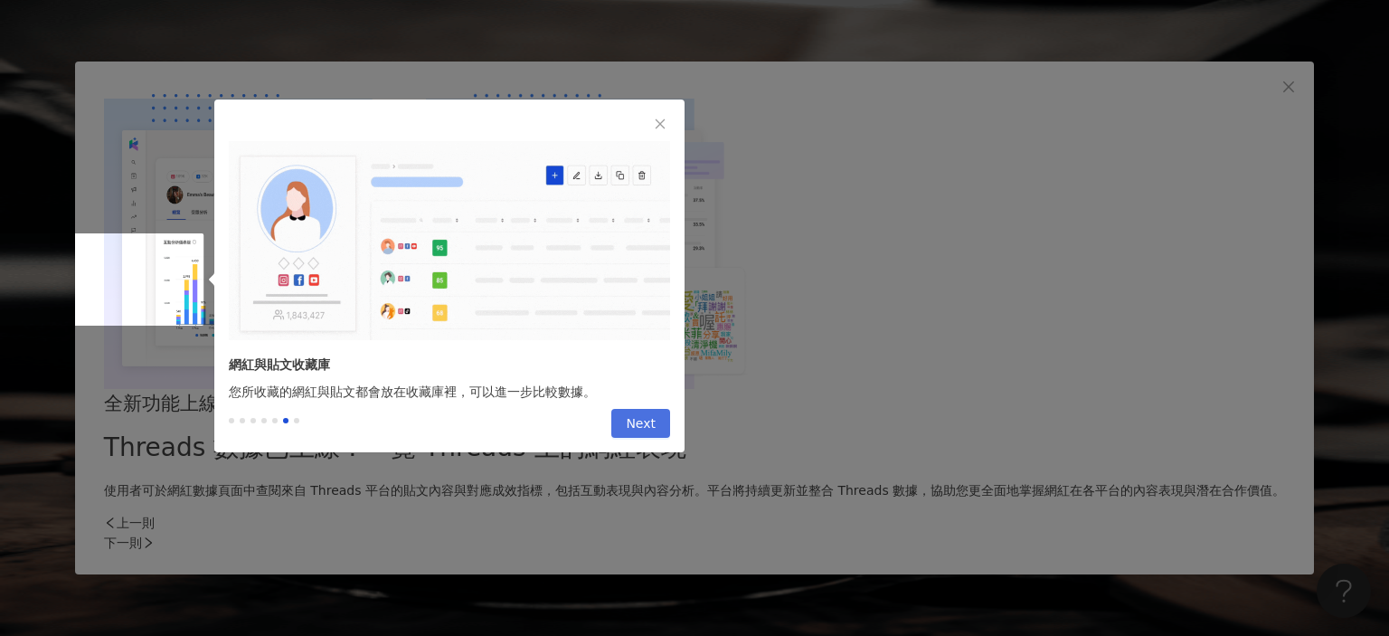
click at [654, 431] on span "Next" at bounding box center [641, 424] width 30 height 29
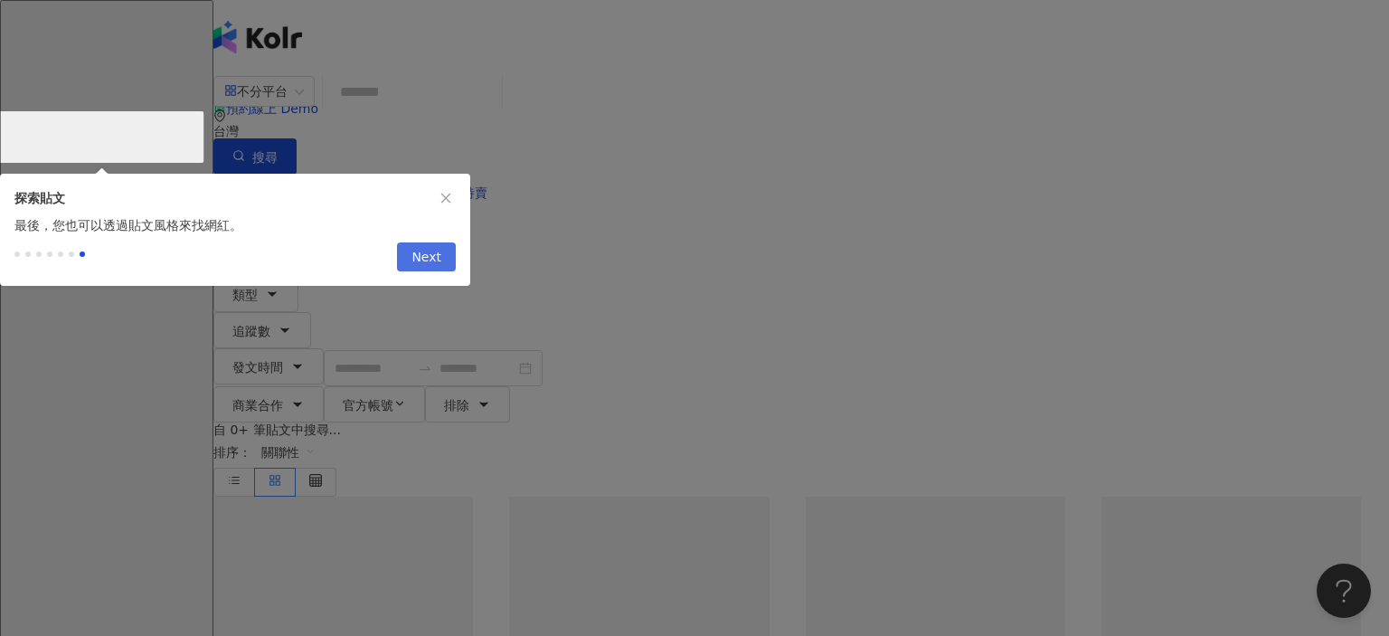
click at [439, 265] on span "Next" at bounding box center [427, 257] width 30 height 29
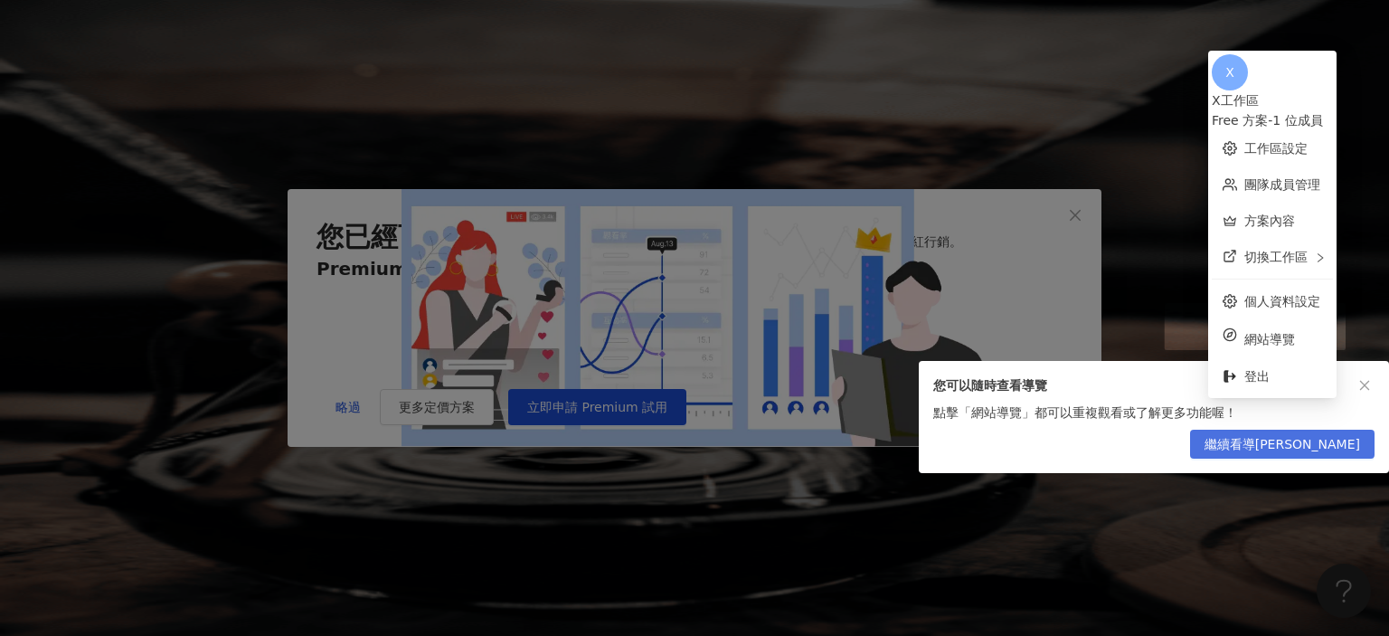
click at [1336, 456] on span "繼續看導覽" at bounding box center [1283, 445] width 156 height 29
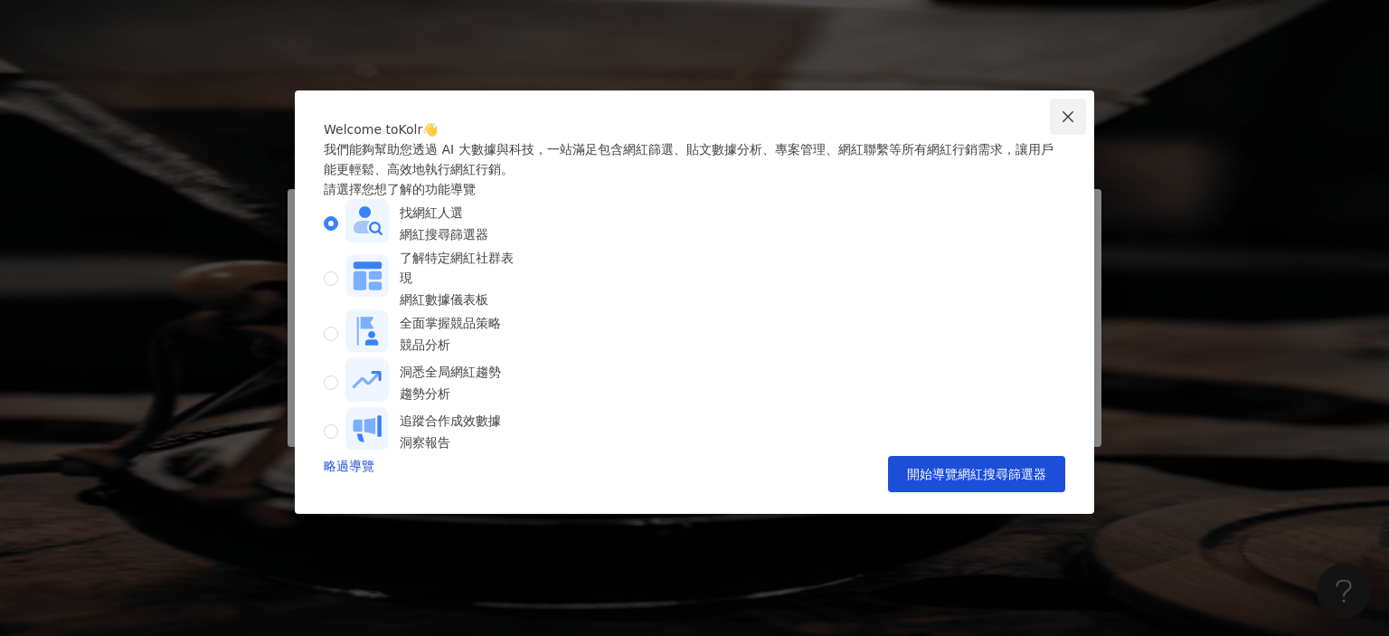
click at [1064, 109] on icon "close" at bounding box center [1068, 116] width 14 height 14
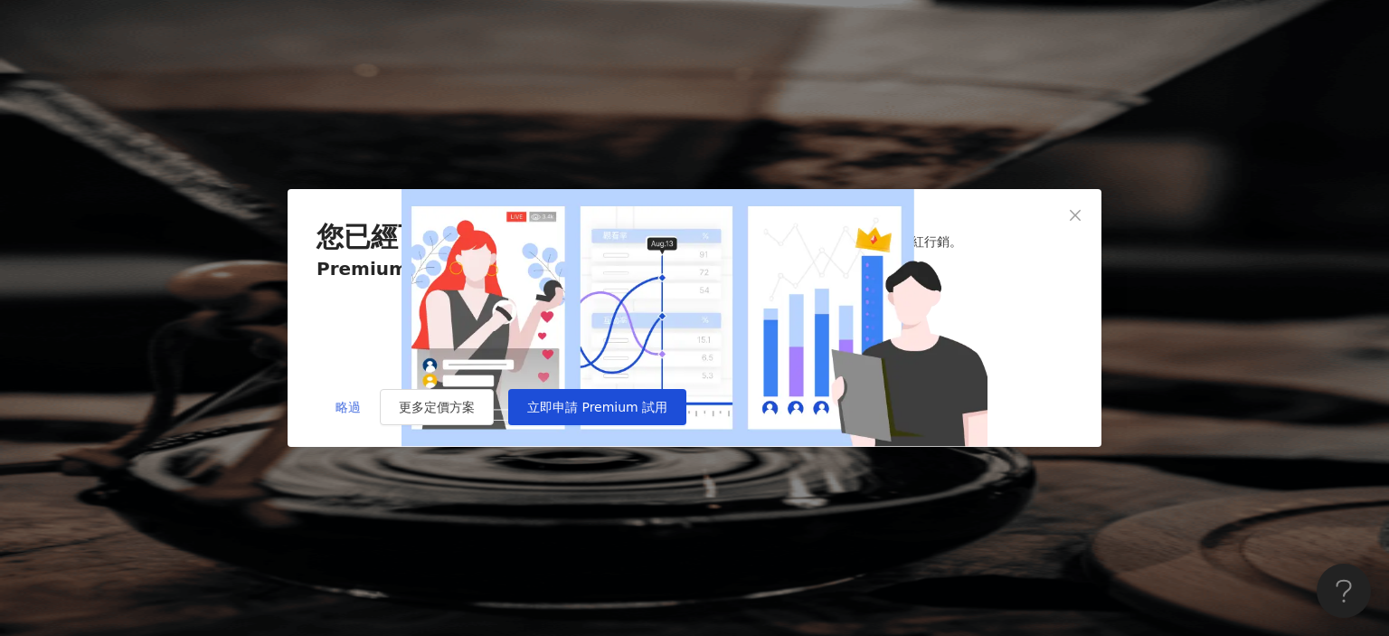
click at [346, 414] on span "略過" at bounding box center [348, 407] width 25 height 14
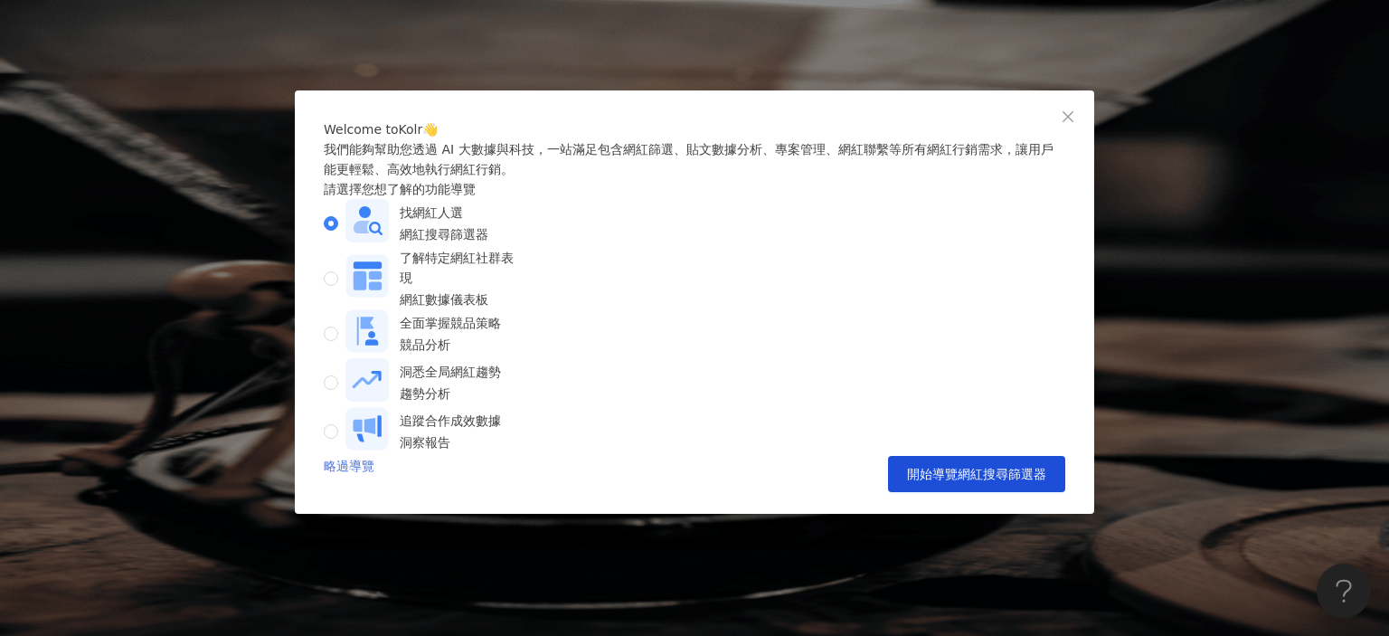
click at [349, 492] on link "略過導覽" at bounding box center [349, 474] width 51 height 36
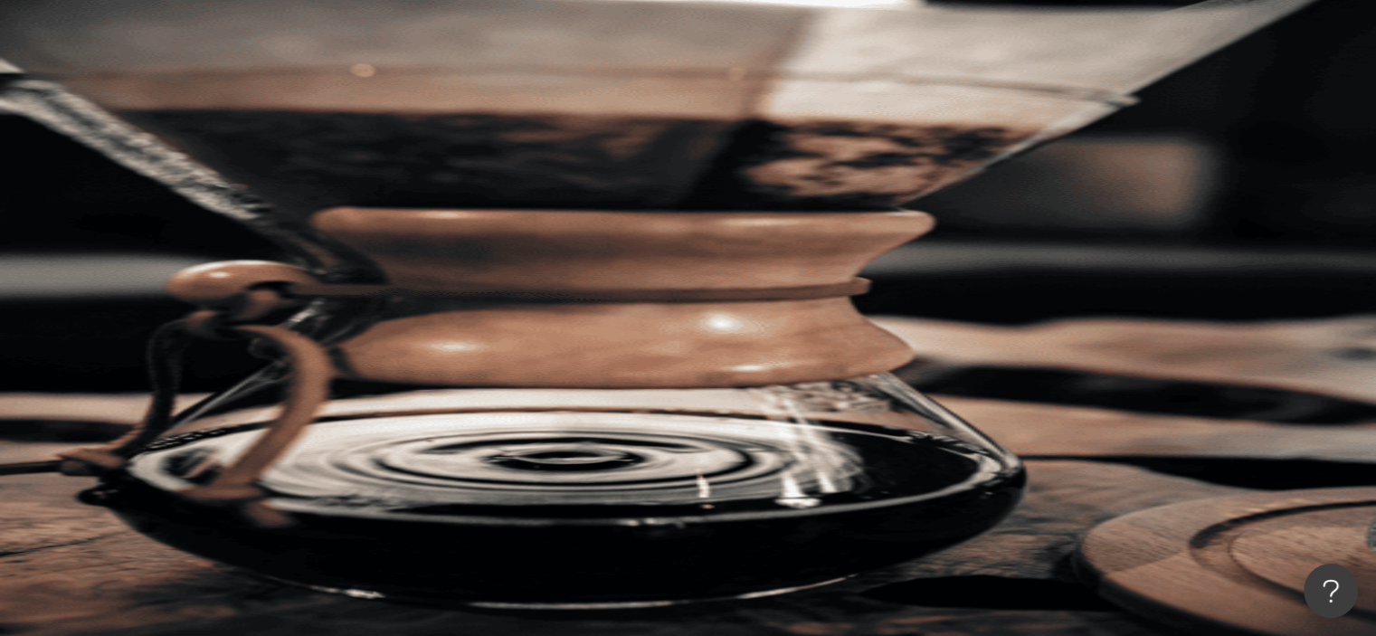
click at [436, 100] on input "search" at bounding box center [403, 89] width 147 height 34
click at [288, 103] on div "不分平台" at bounding box center [255, 88] width 63 height 29
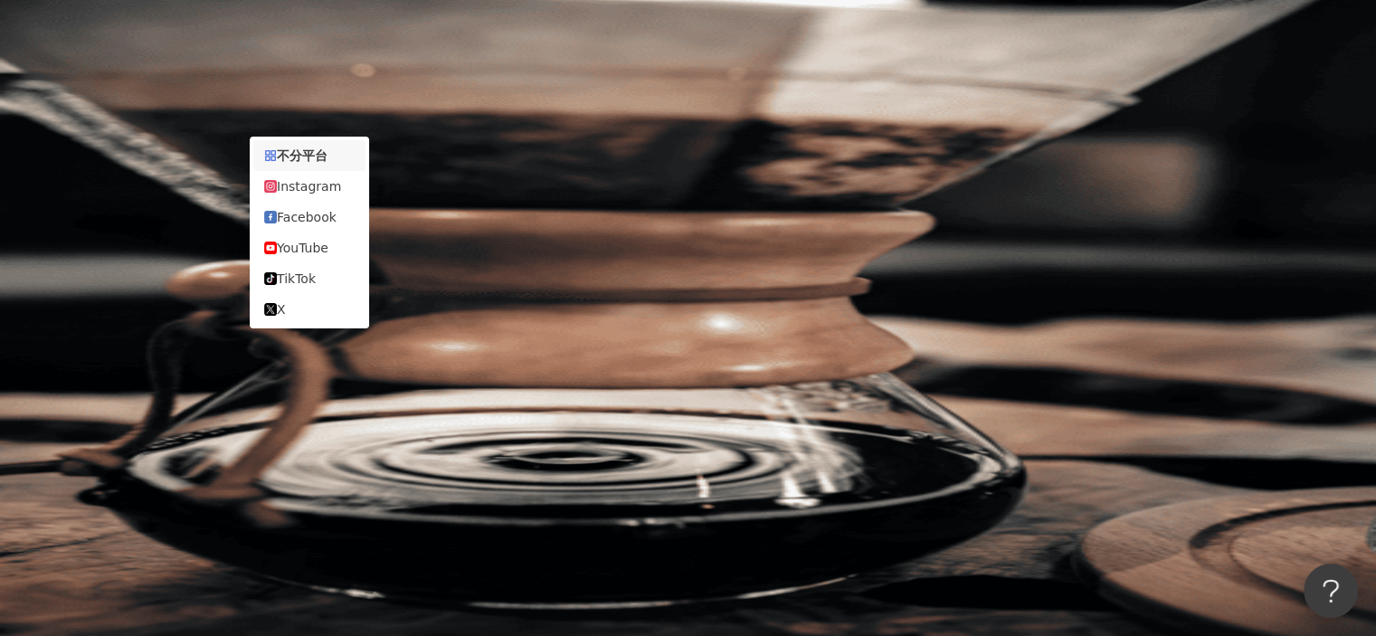
click at [304, 103] on span "不分平台" at bounding box center [264, 88] width 80 height 29
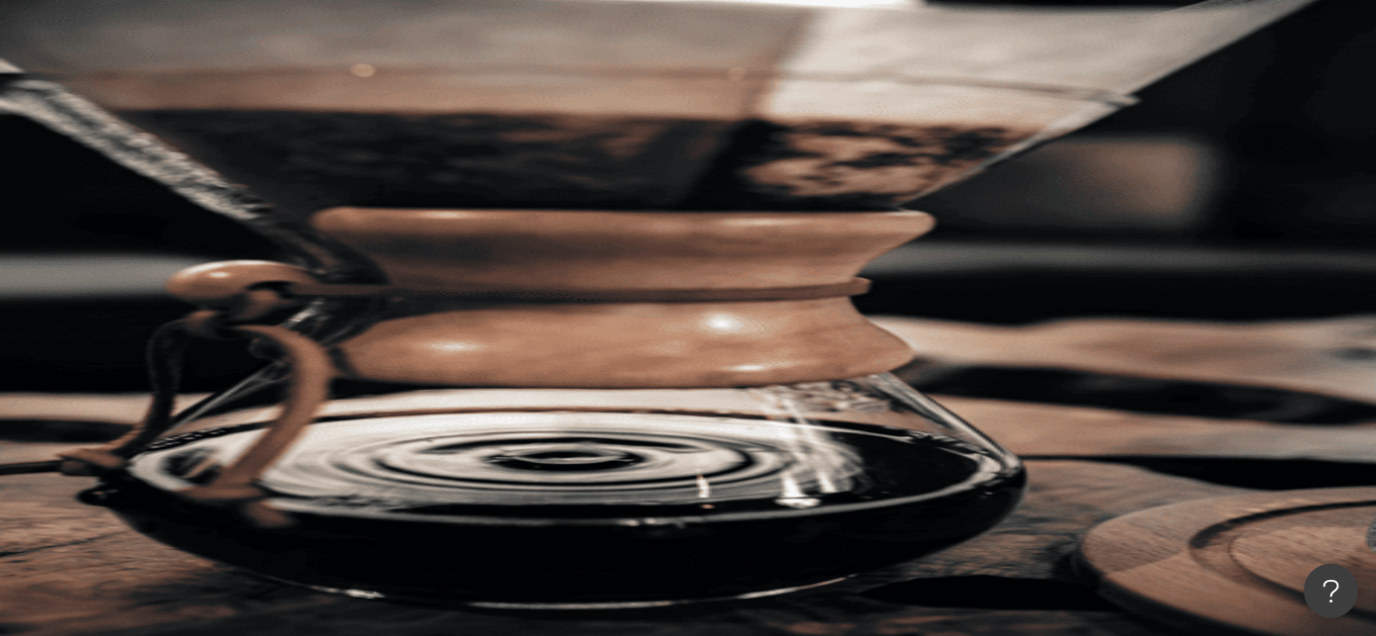
click at [474, 92] on input "search" at bounding box center [403, 89] width 147 height 34
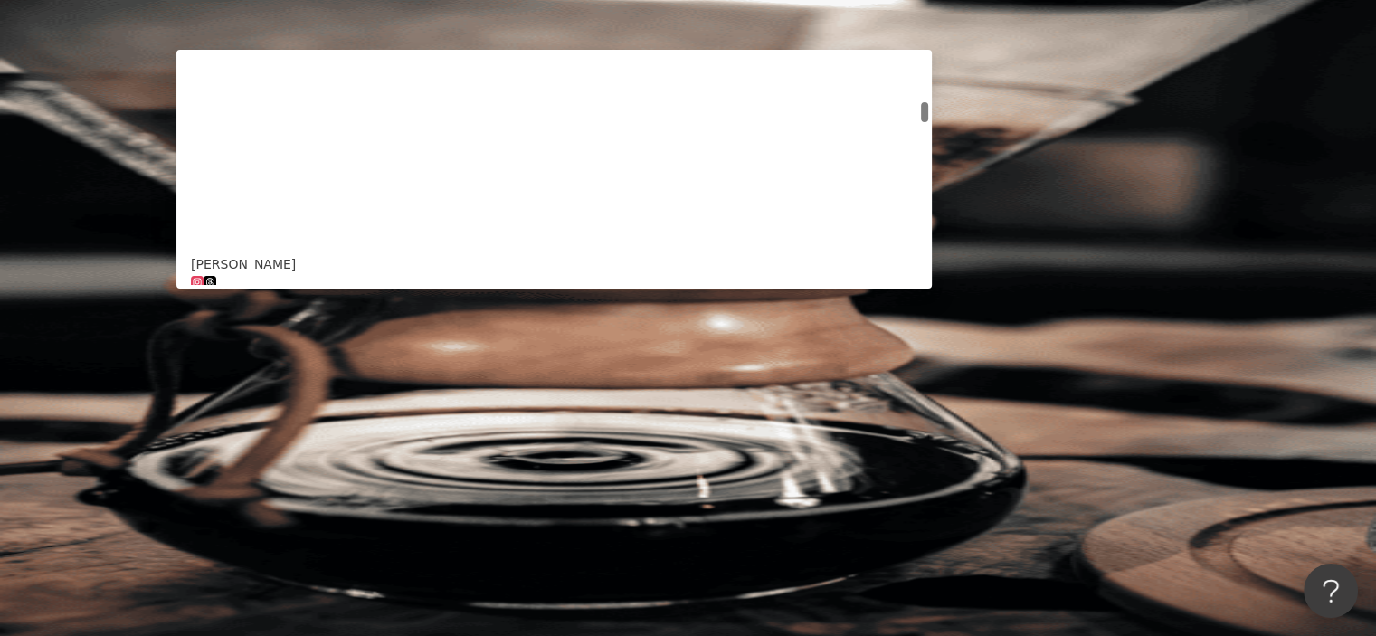
scroll to position [543, 0]
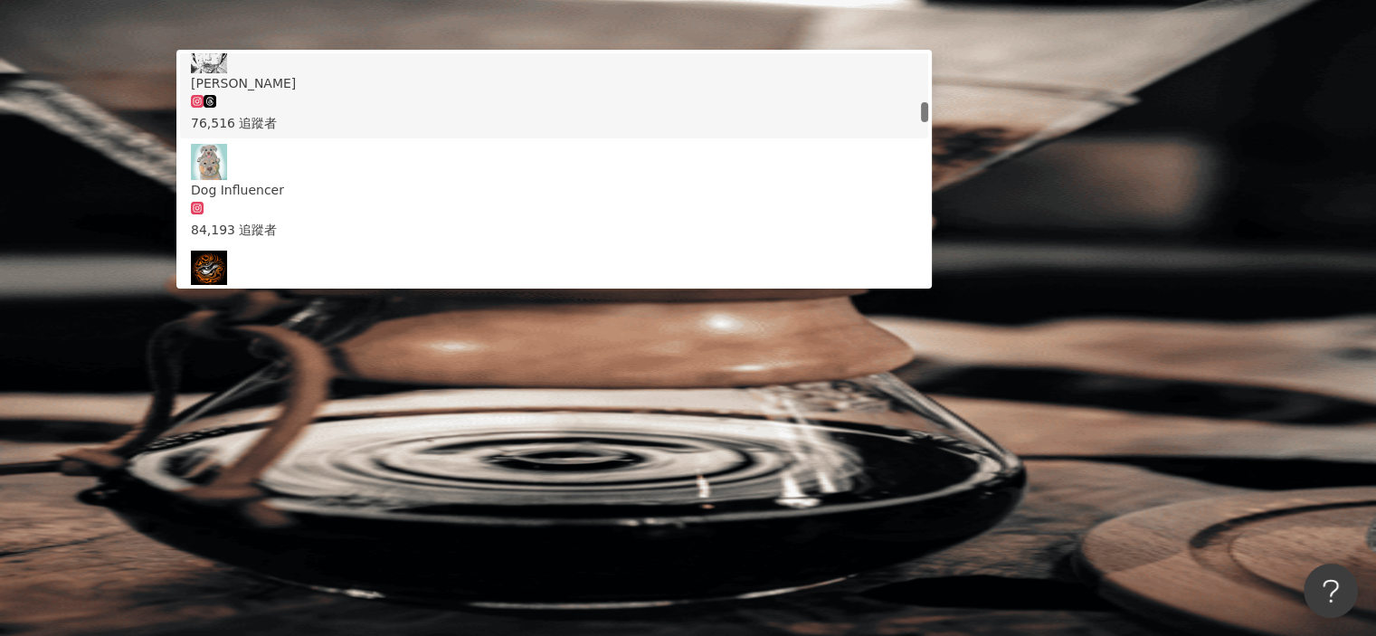
type input "*****"
click at [278, 147] on span "搜尋" at bounding box center [264, 154] width 25 height 14
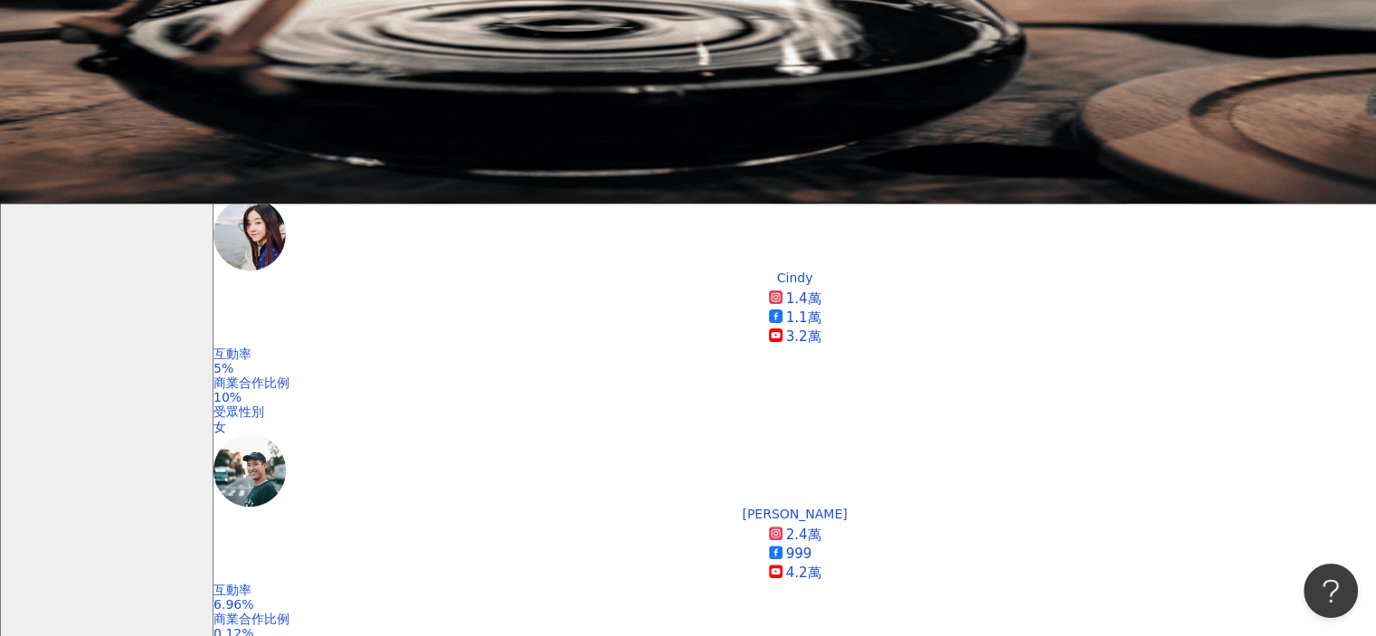
scroll to position [724, 0]
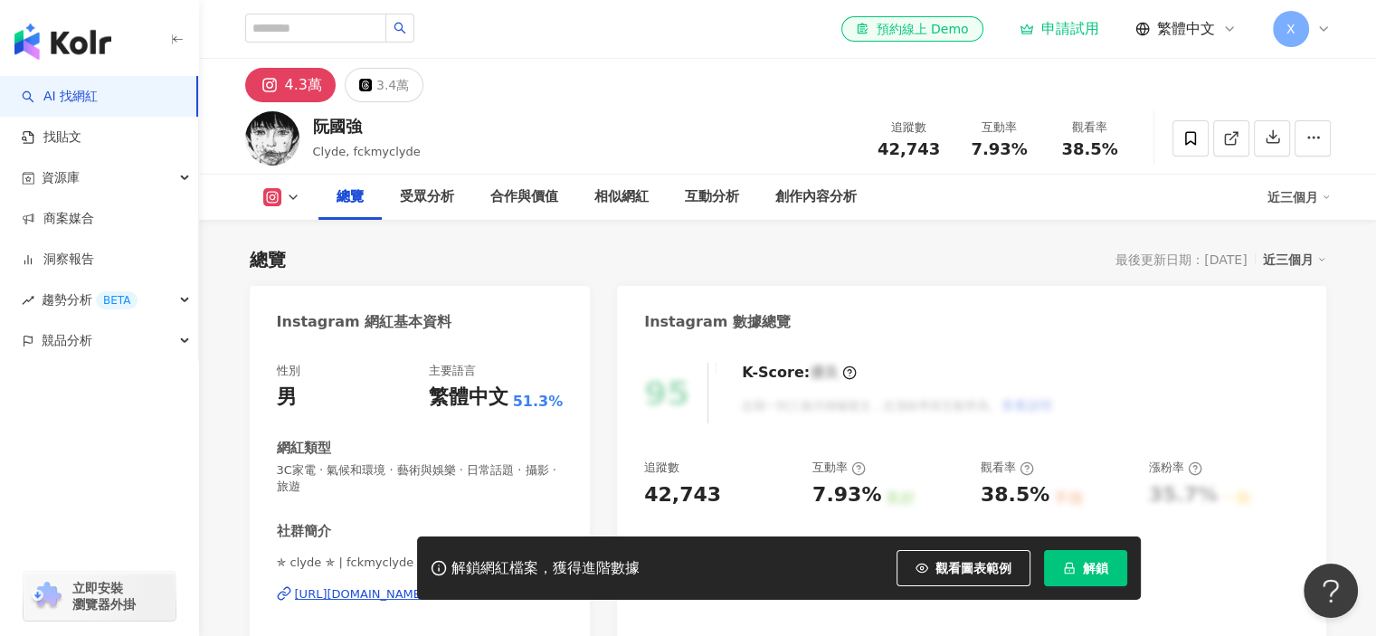
scroll to position [181, 0]
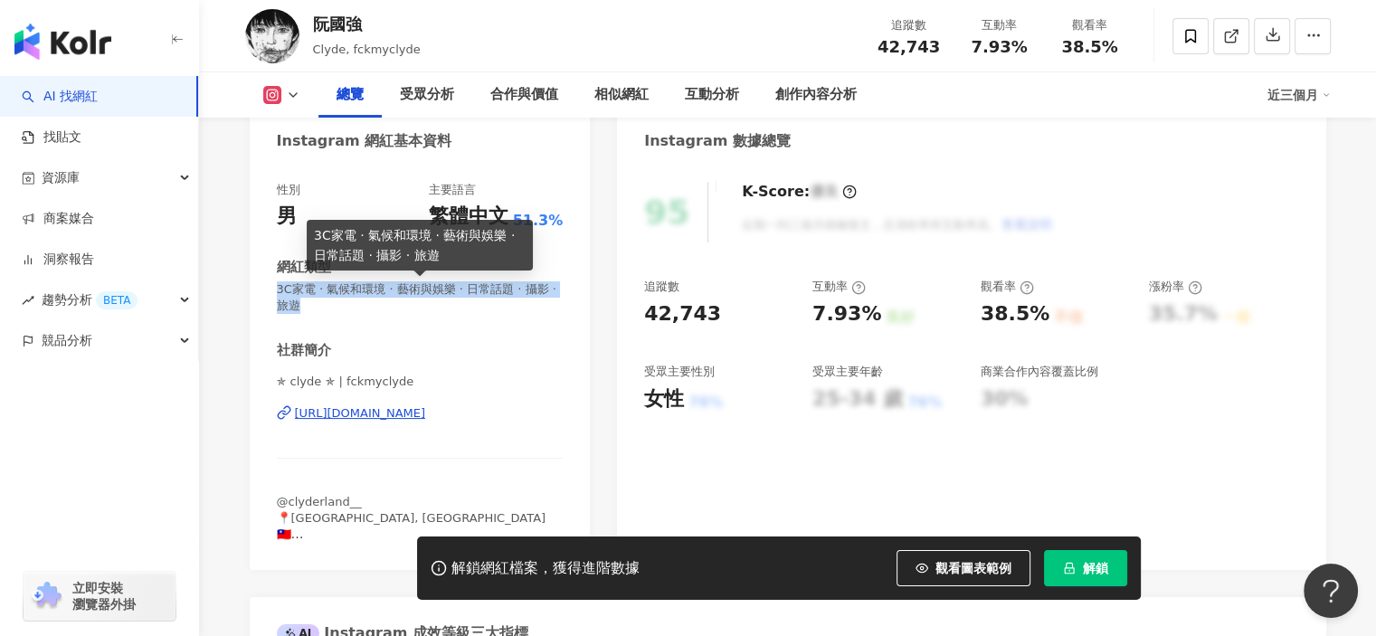
drag, startPoint x: 279, startPoint y: 289, endPoint x: 323, endPoint y: 314, distance: 51.1
click at [323, 314] on span "3C家電 · 氣候和環境 · 藝術與娛樂 · 日常話題 · 攝影 · 旅遊" at bounding box center [420, 297] width 287 height 33
click at [380, 307] on span "3C家電 · 氣候和環境 · 藝術與娛樂 · 日常話題 · 攝影 · 旅遊" at bounding box center [420, 297] width 287 height 33
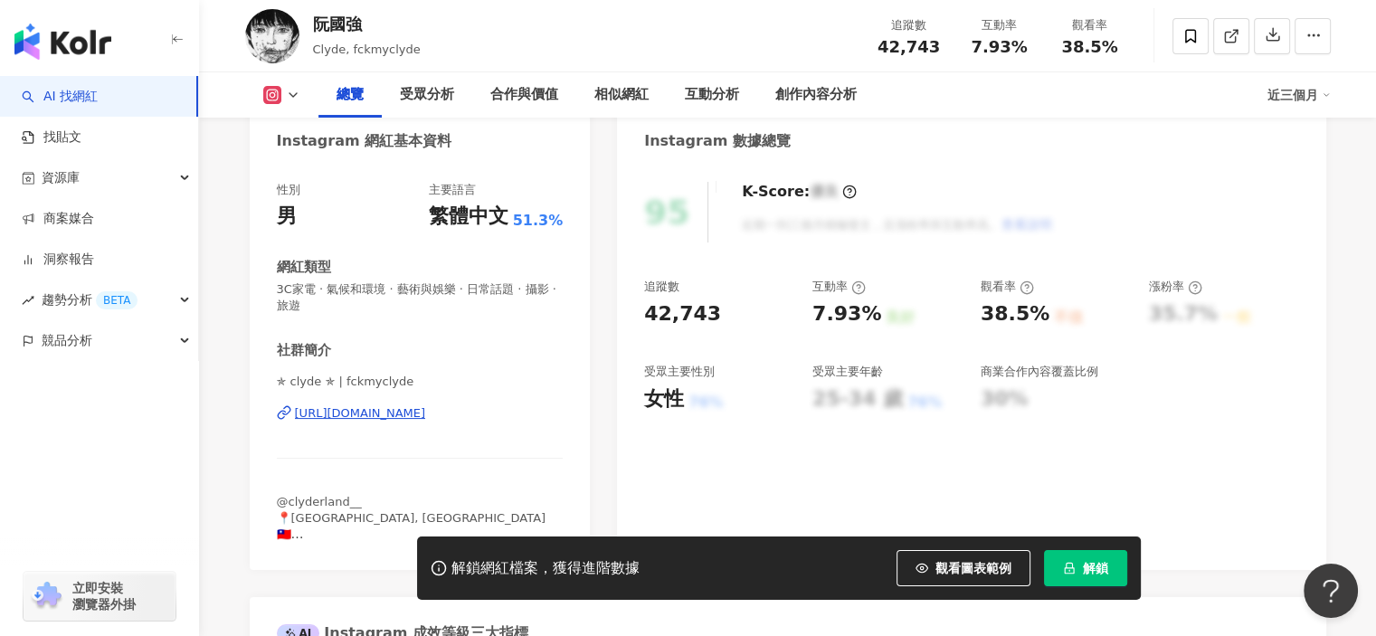
click at [971, 574] on span "觀看圖表範例" at bounding box center [973, 568] width 76 height 14
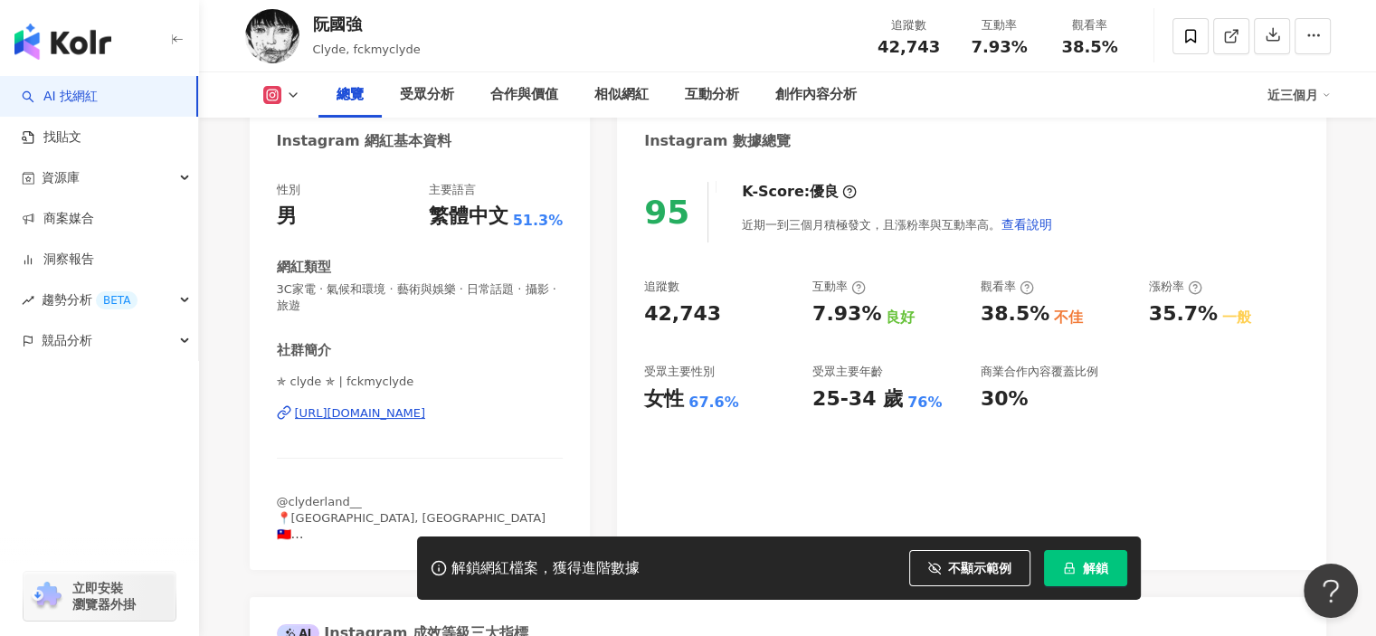
drag, startPoint x: 962, startPoint y: 574, endPoint x: 678, endPoint y: 507, distance: 292.9
click at [962, 574] on span "不顯示範例" at bounding box center [979, 568] width 63 height 14
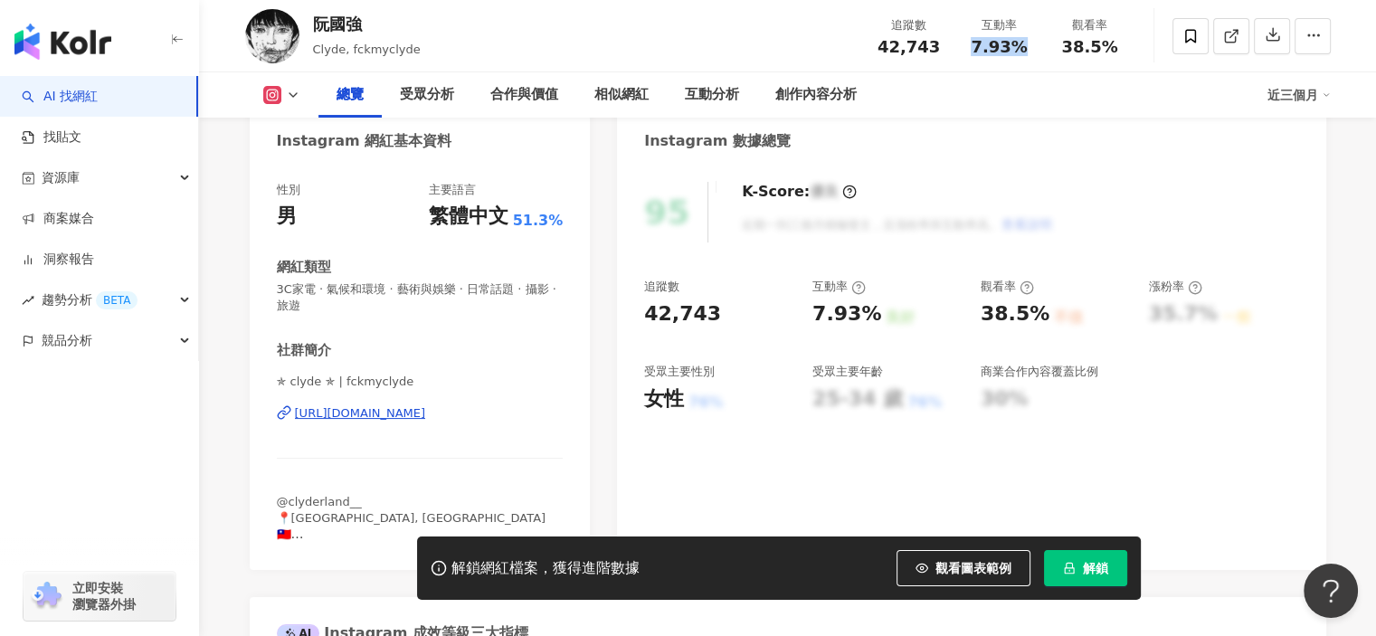
drag, startPoint x: 977, startPoint y: 43, endPoint x: 1021, endPoint y: 50, distance: 44.8
click at [1021, 50] on span "7.93%" at bounding box center [999, 47] width 56 height 18
drag, startPoint x: 1067, startPoint y: 48, endPoint x: 1129, endPoint y: 48, distance: 61.5
click at [1129, 48] on div "觀看率 38.5%" at bounding box center [1090, 35] width 90 height 39
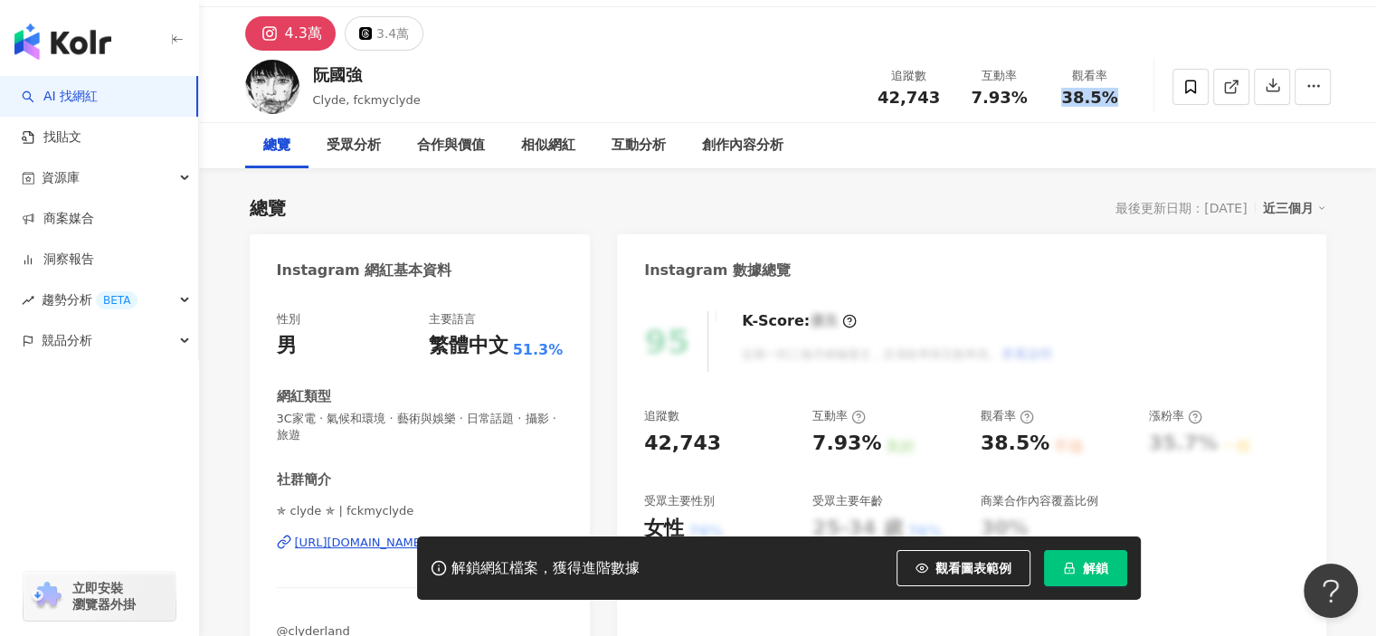
scroll to position [0, 0]
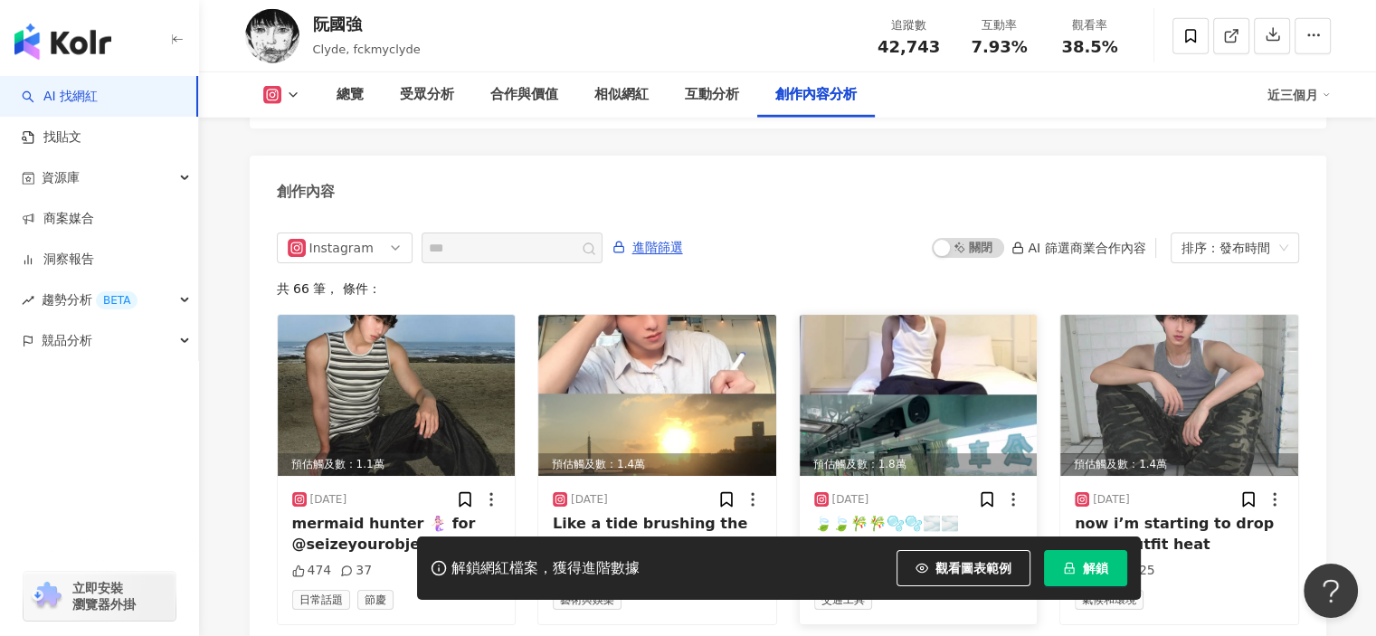
scroll to position [5705, 0]
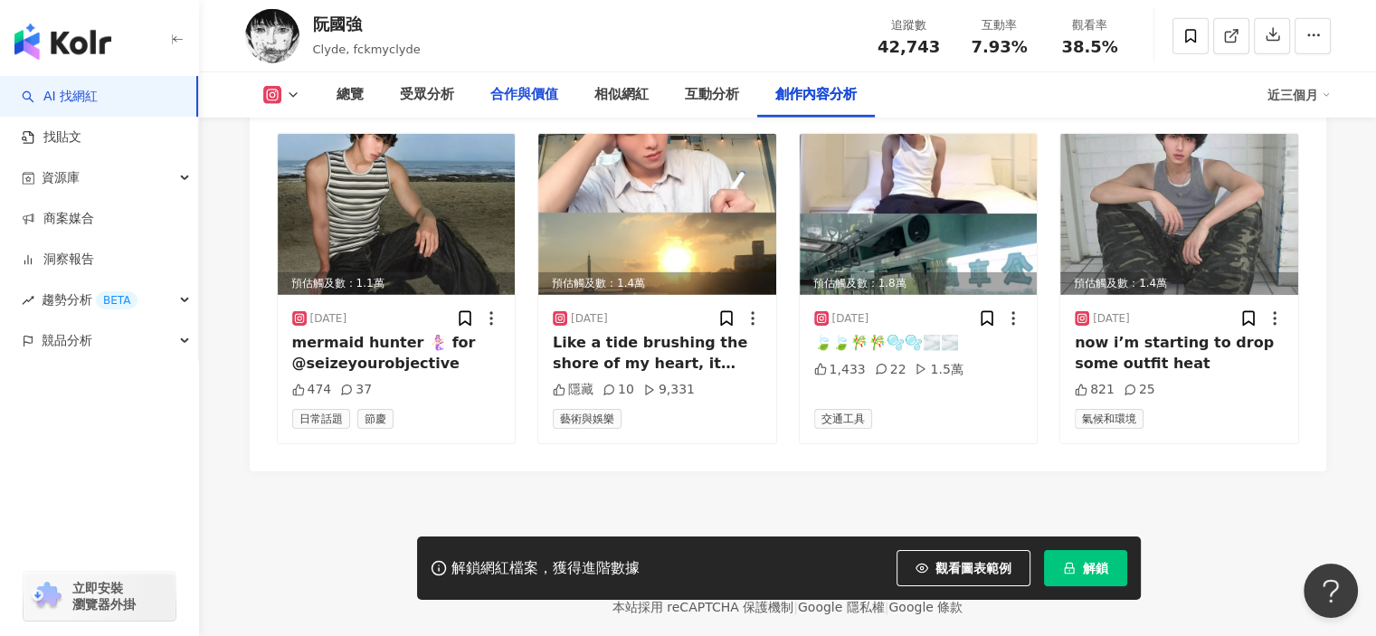
click at [512, 91] on div "合作與價值" at bounding box center [524, 95] width 68 height 22
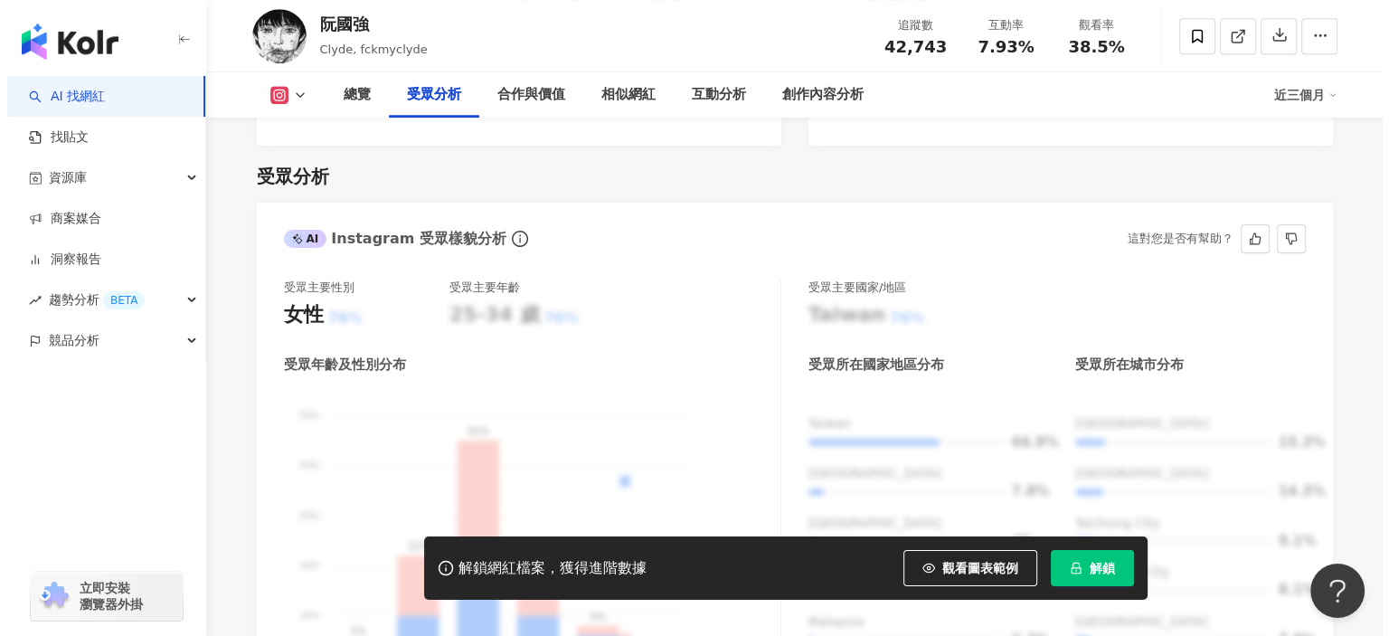
scroll to position [1182, 0]
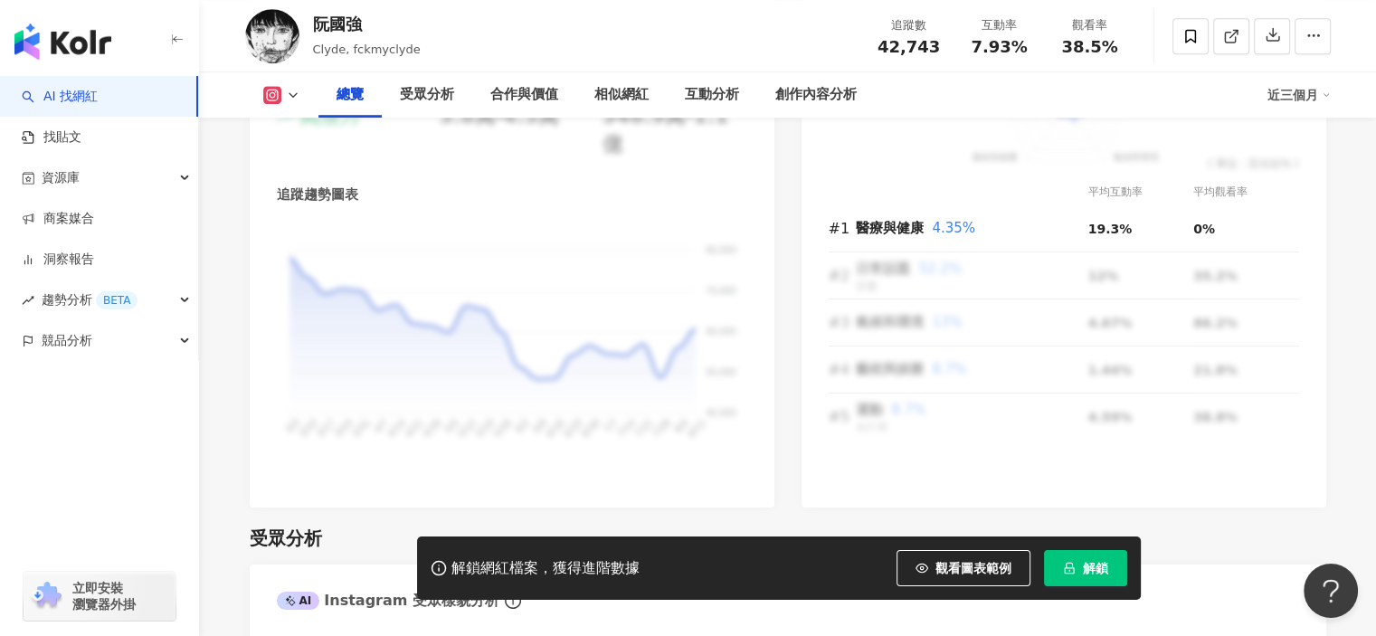
click at [1086, 570] on span "解鎖" at bounding box center [1095, 568] width 25 height 14
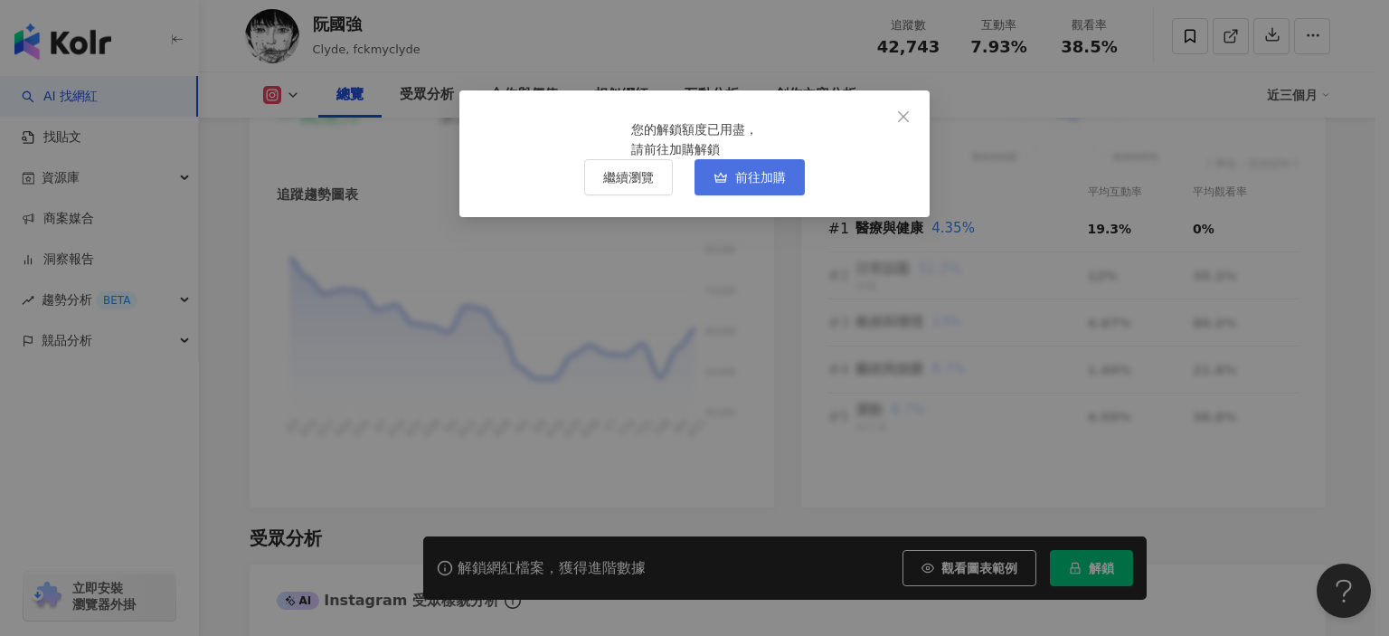
click at [733, 195] on button "前往加購" at bounding box center [750, 177] width 110 height 36
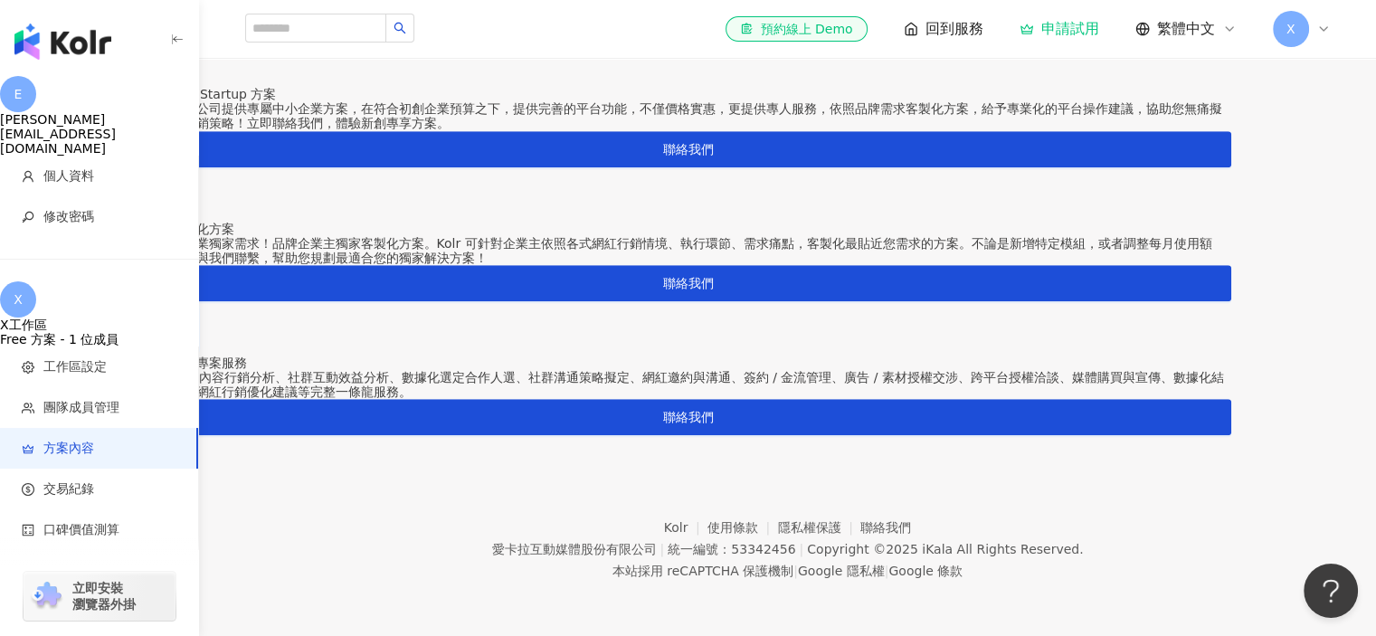
scroll to position [1600, 0]
click at [105, 399] on span "團隊成員管理" at bounding box center [81, 408] width 76 height 18
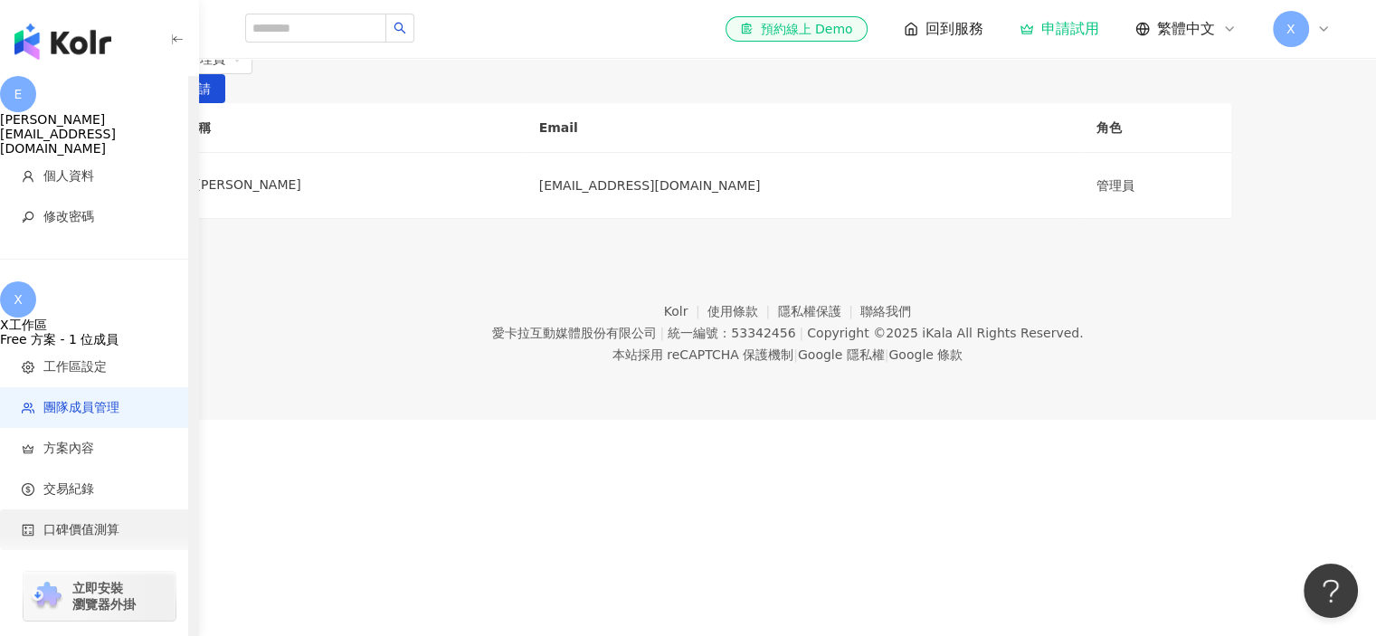
click at [134, 521] on span "口碑價值測算" at bounding box center [103, 530] width 162 height 18
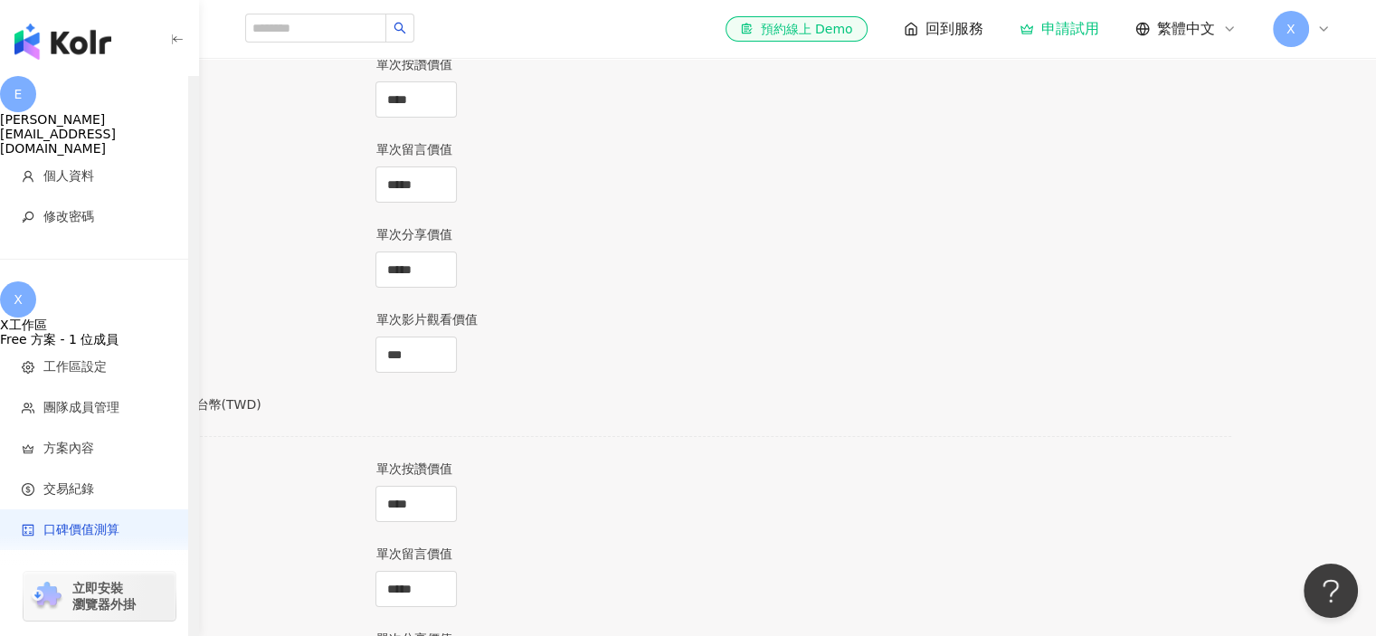
click at [119, 112] on div "[PERSON_NAME]" at bounding box center [99, 119] width 199 height 14
click at [958, 22] on span "回到服務" at bounding box center [954, 29] width 58 height 20
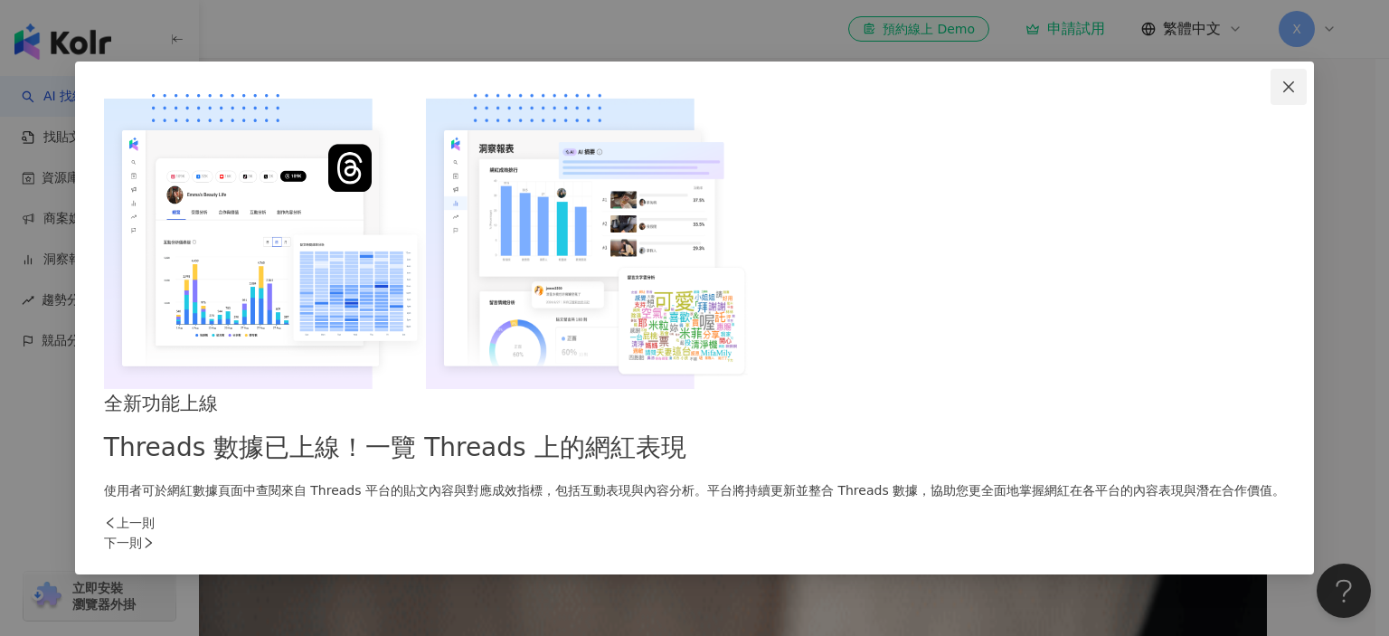
click at [1271, 94] on span "Close" at bounding box center [1289, 87] width 36 height 14
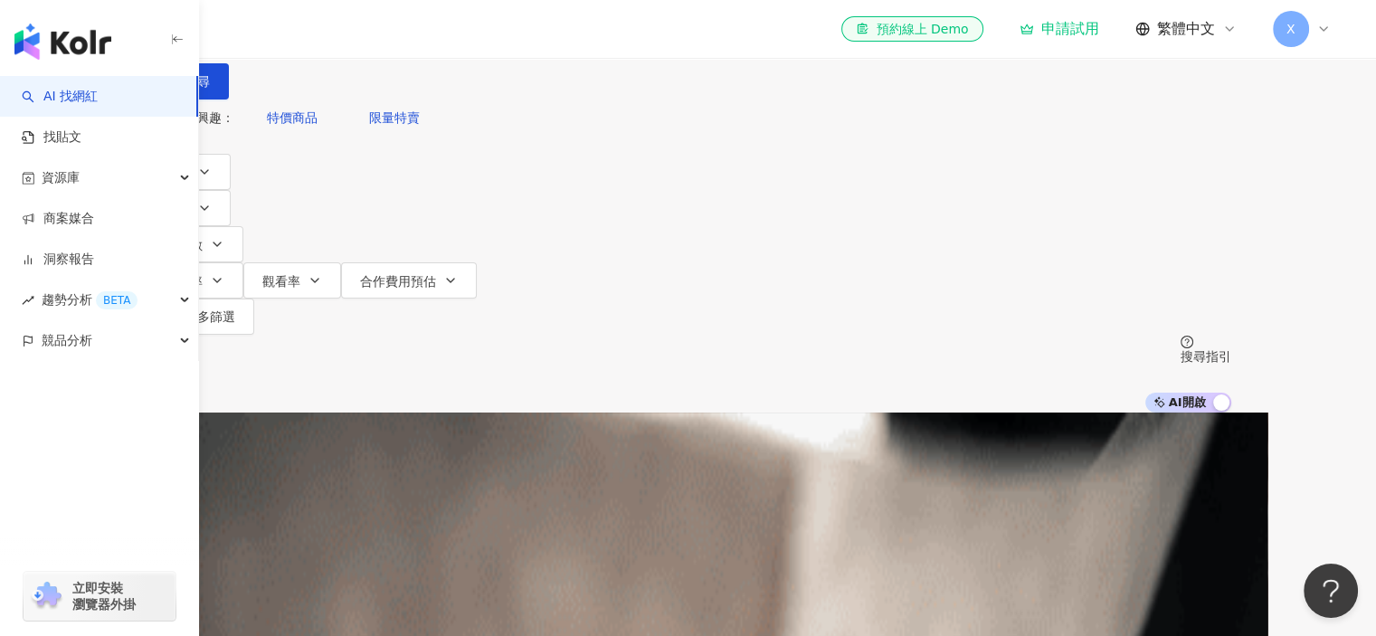
click at [630, 85] on div "不分平台 台灣 搜尋" at bounding box center [689, 50] width 1086 height 100
click at [409, 34] on input "search" at bounding box center [335, 17] width 147 height 34
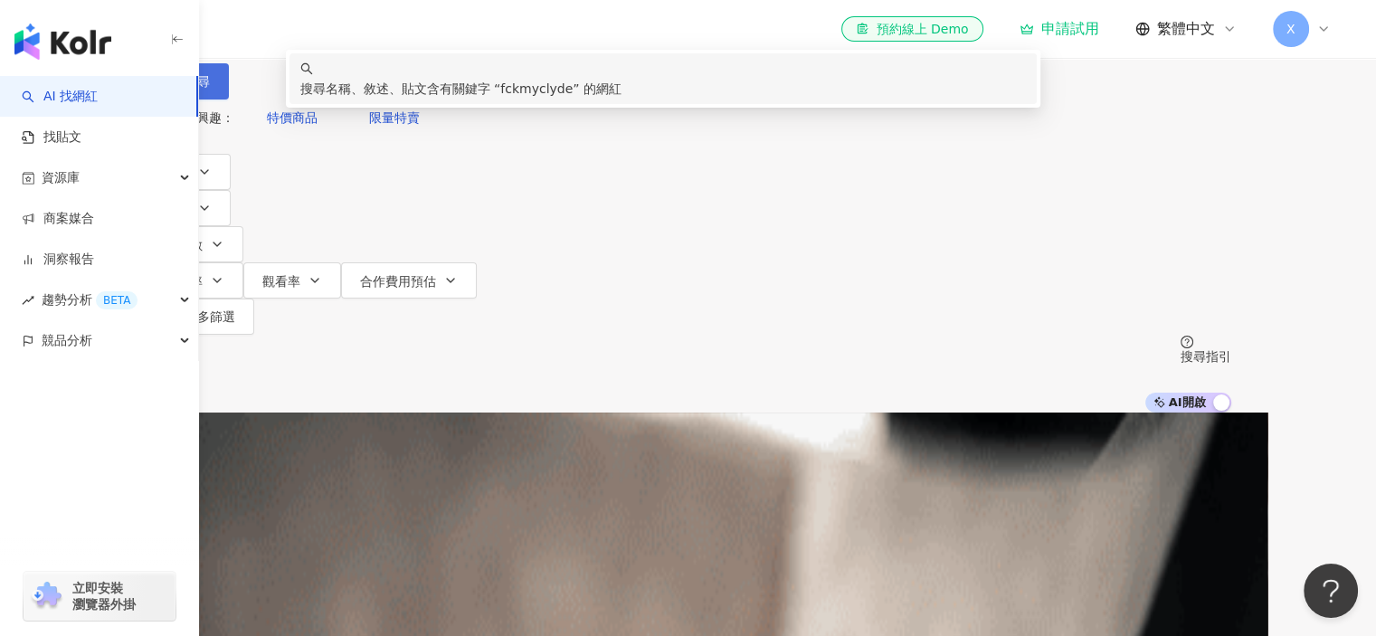
type input "**********"
click at [229, 90] on button "搜尋" at bounding box center [187, 81] width 83 height 36
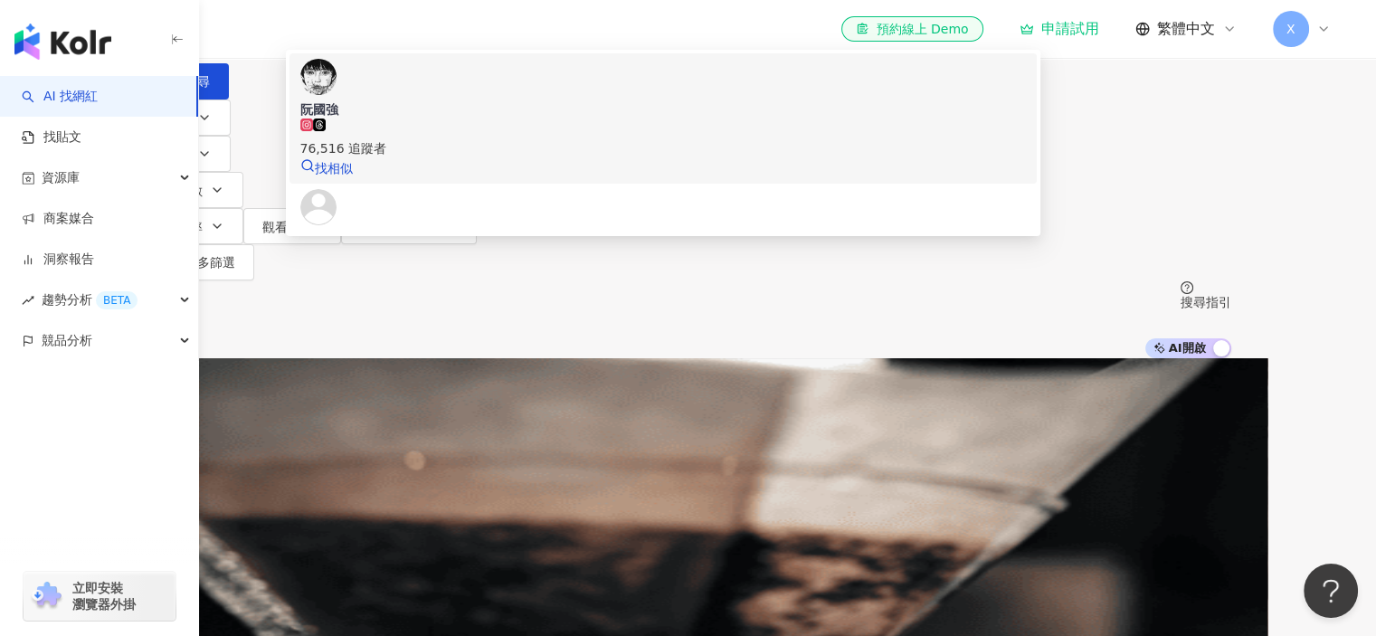
click at [690, 119] on span "阮國強" at bounding box center [663, 109] width 726 height 18
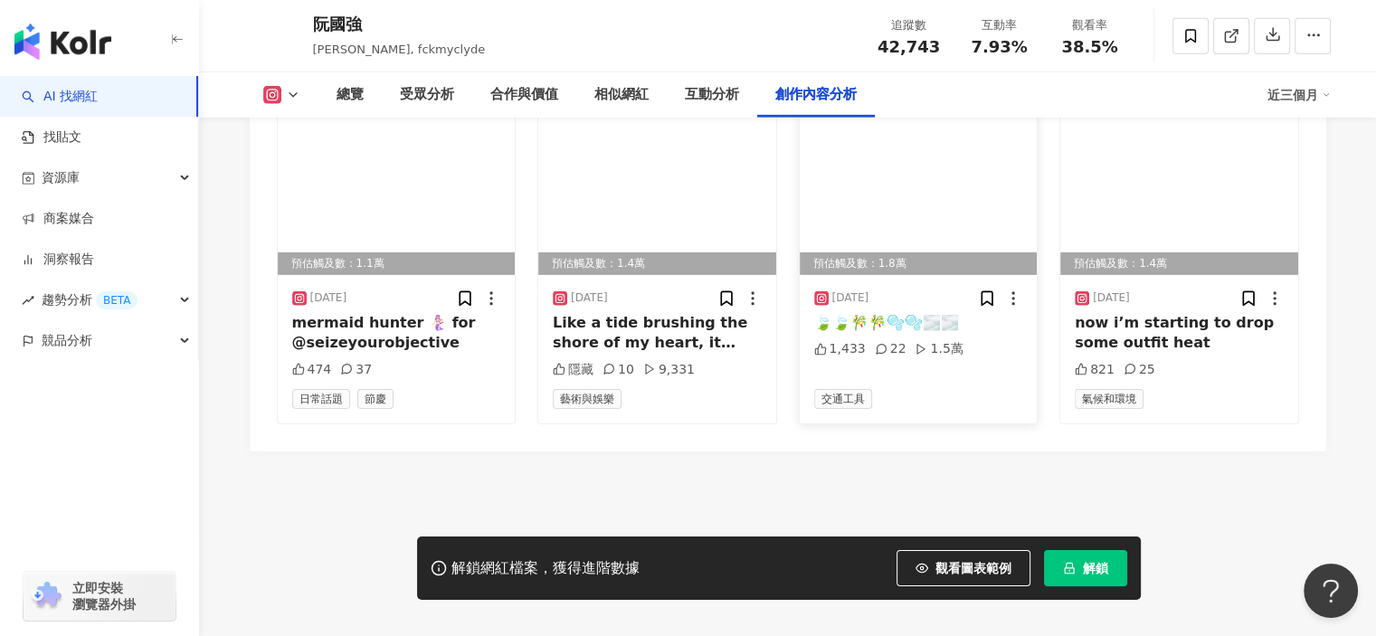
scroll to position [5524, 0]
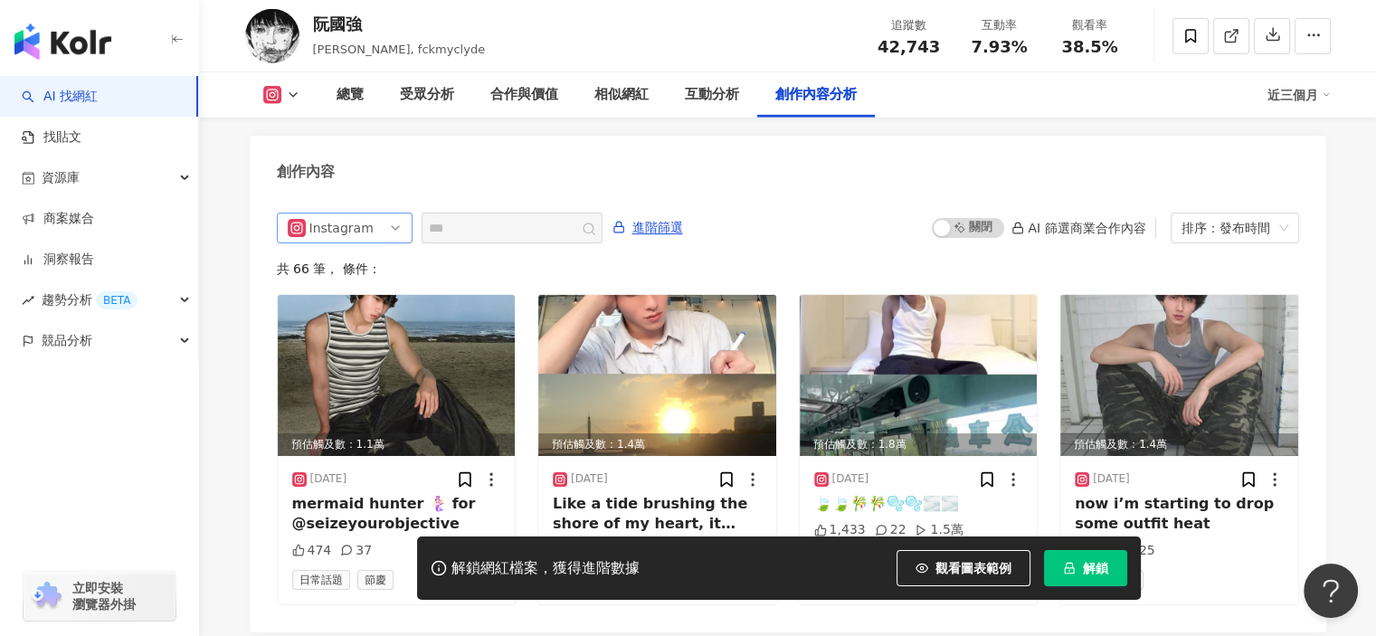
click at [379, 213] on span "Instagram" at bounding box center [345, 227] width 114 height 29
click at [351, 318] on div "Threads" at bounding box center [342, 328] width 59 height 20
click at [351, 314] on img at bounding box center [397, 375] width 238 height 161
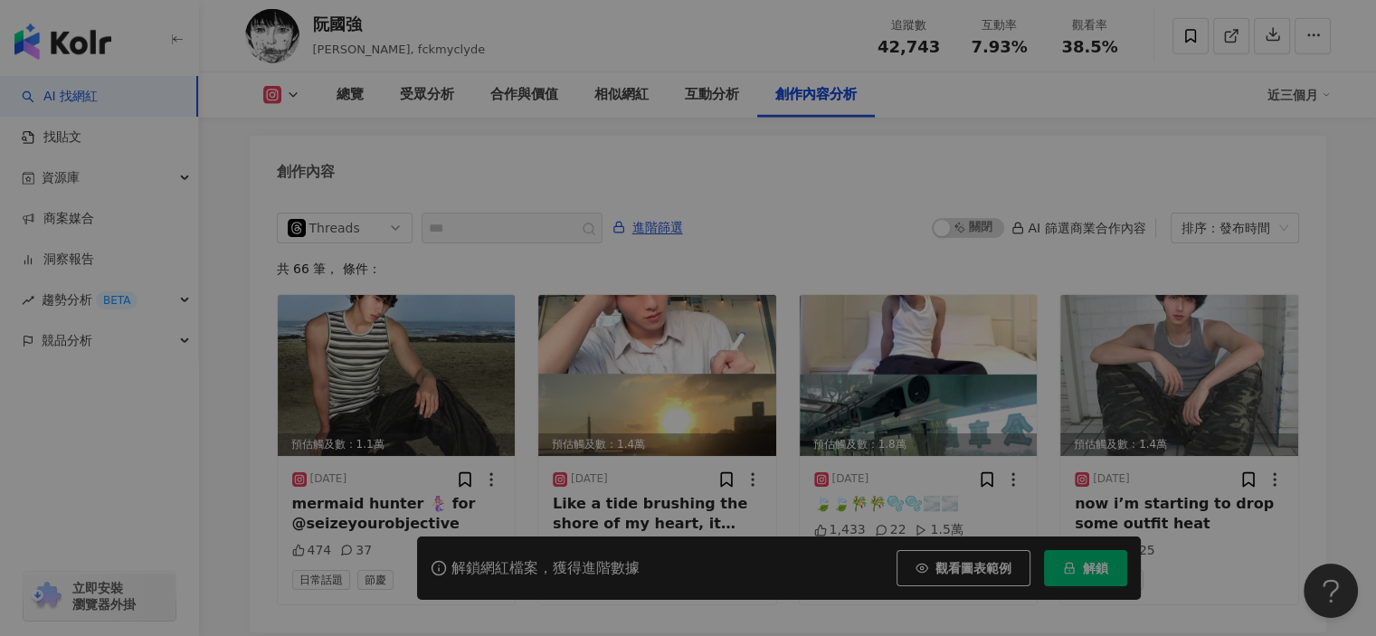
scroll to position [5526, 0]
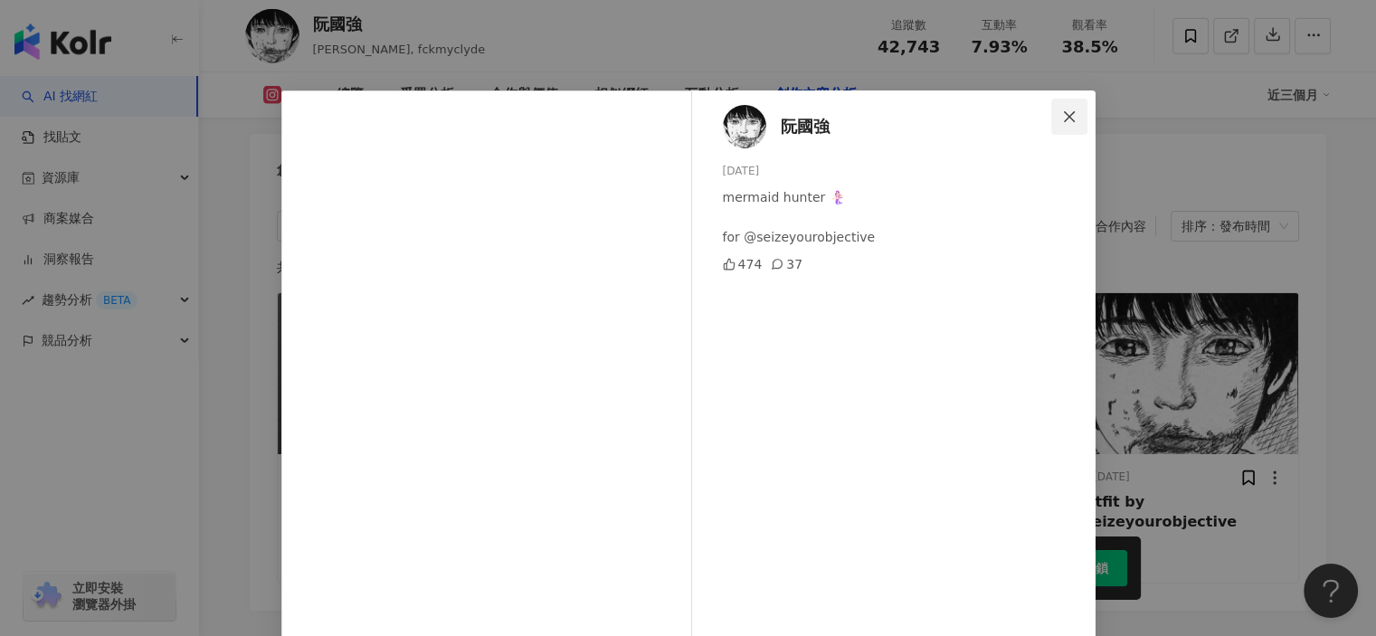
click at [1064, 117] on icon "close" at bounding box center [1069, 115] width 11 height 11
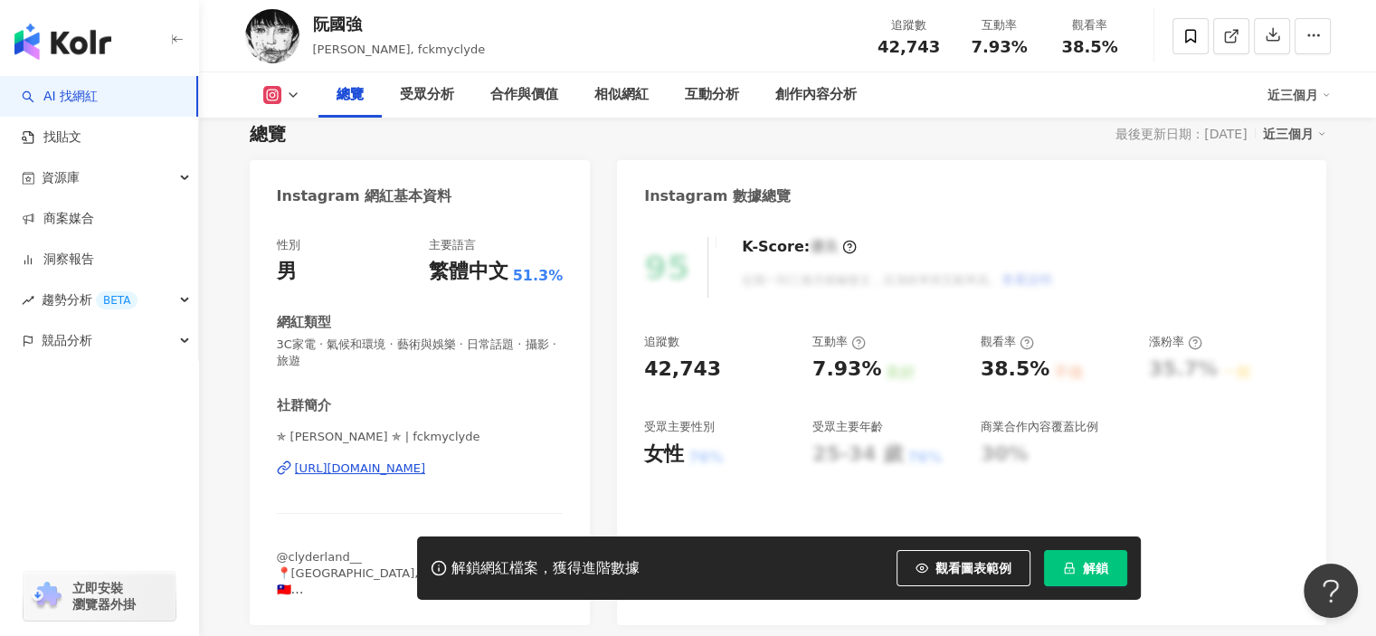
scroll to position [181, 0]
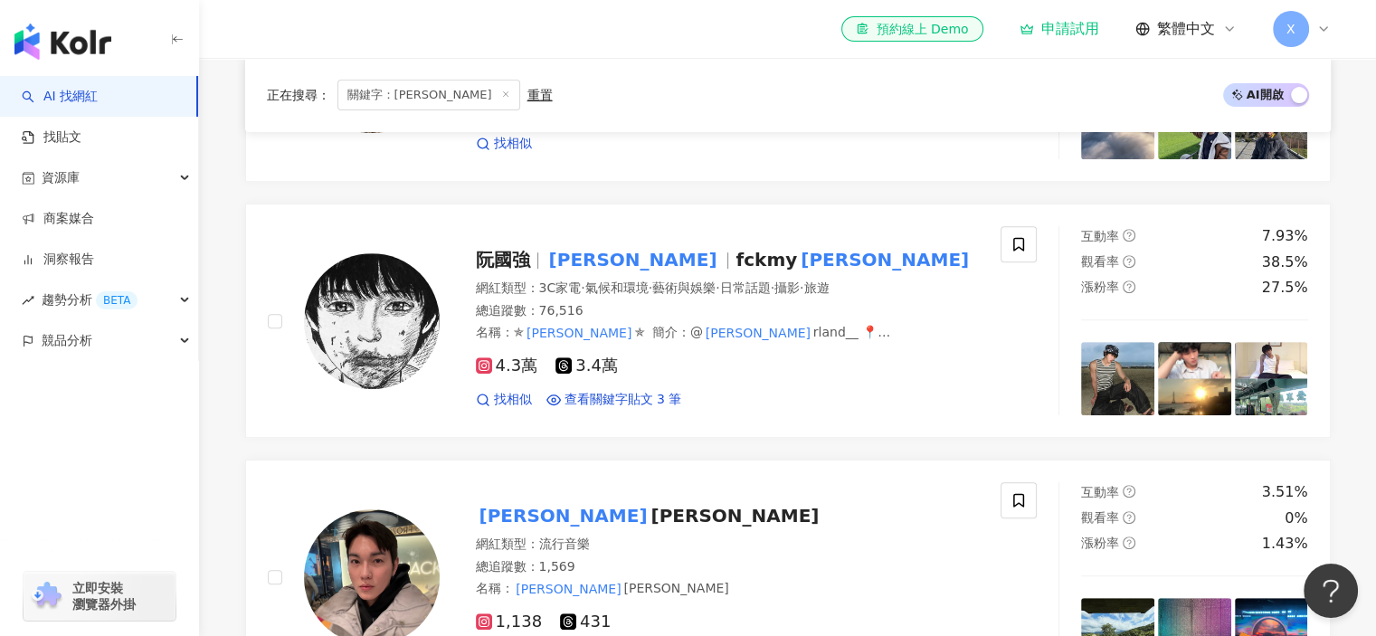
click at [1321, 28] on icon at bounding box center [1323, 29] width 7 height 4
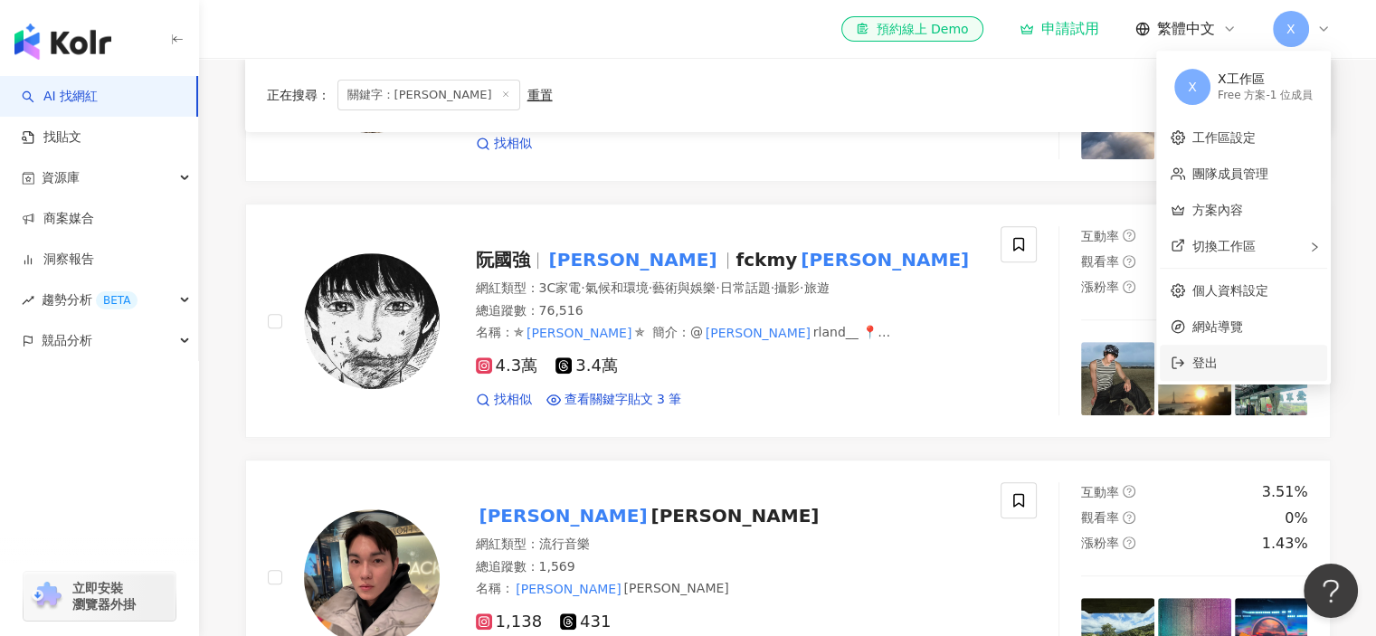
click at [1200, 366] on span "登出" at bounding box center [1204, 363] width 25 height 14
